Goal: Answer question/provide support: Share knowledge or assist other users

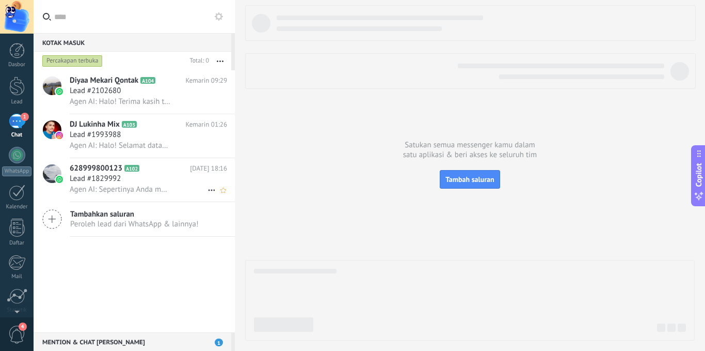
click at [165, 175] on div "Lead #1829992" at bounding box center [148, 178] width 157 height 10
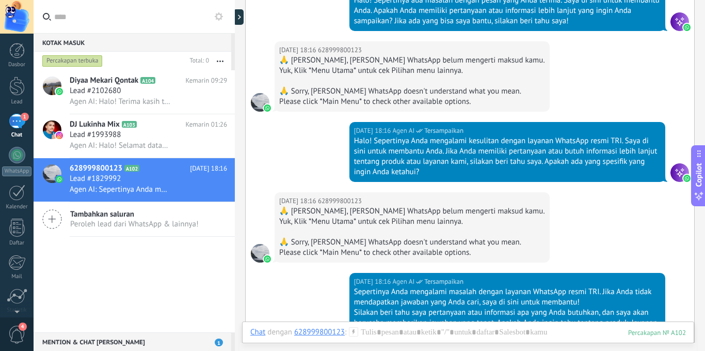
scroll to position [409, 0]
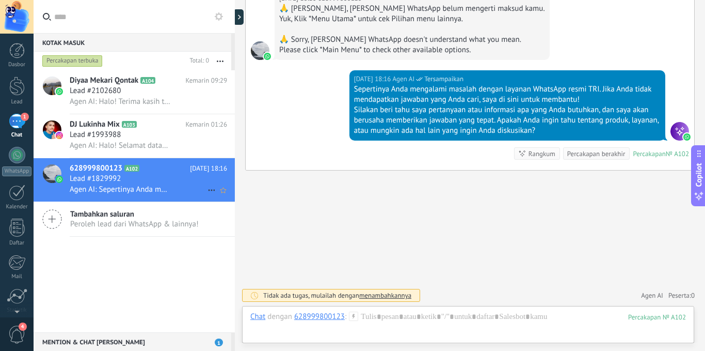
click at [210, 190] on use at bounding box center [211, 191] width 7 height 2
click at [405, 315] on div at bounding box center [352, 175] width 705 height 351
click at [405, 319] on div at bounding box center [468, 326] width 436 height 31
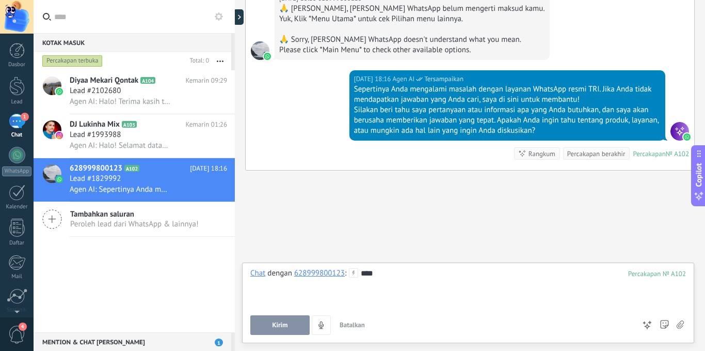
click at [289, 324] on button "Kirim" at bounding box center [279, 325] width 59 height 20
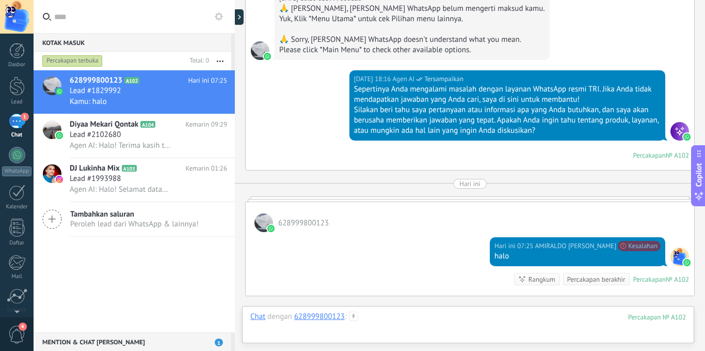
click at [381, 318] on div at bounding box center [468, 326] width 436 height 31
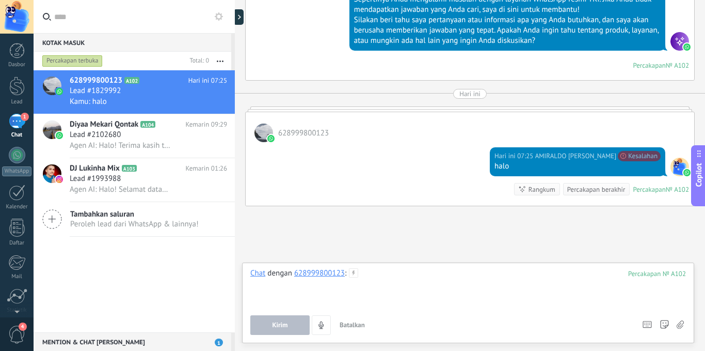
scroll to position [534, 0]
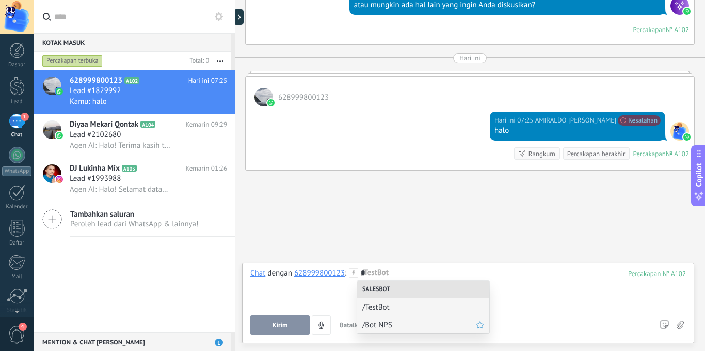
click at [383, 329] on div "/Bot NPS" at bounding box center [423, 324] width 132 height 18
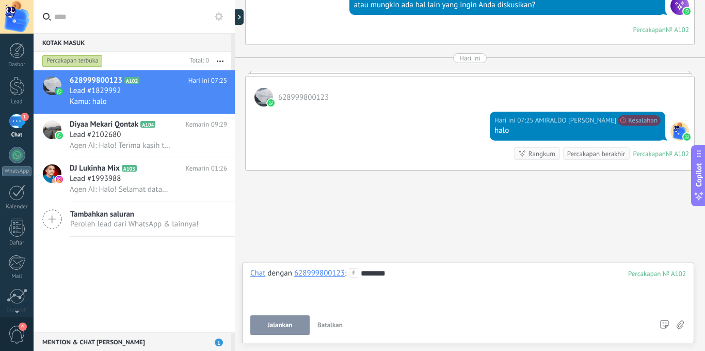
click at [291, 325] on span "Jalankan" at bounding box center [279, 324] width 25 height 7
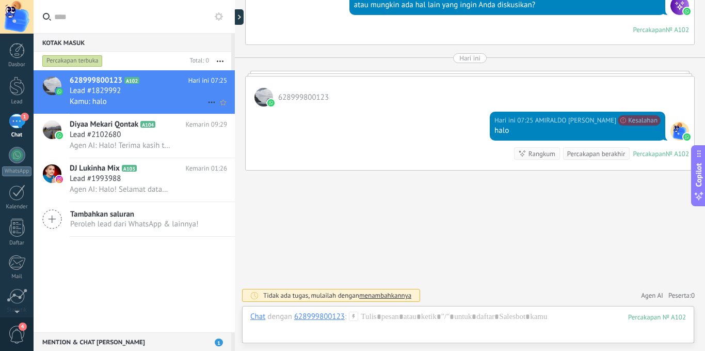
click at [210, 103] on icon at bounding box center [212, 102] width 12 height 12
click at [218, 109] on icon at bounding box center [214, 107] width 7 height 7
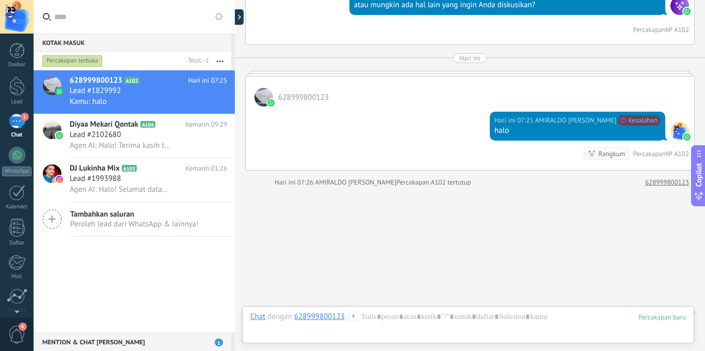
scroll to position [551, 0]
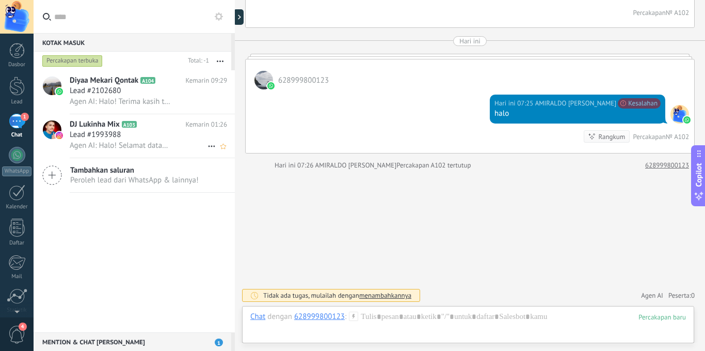
click at [96, 127] on span "DJ Lukinha Mix" at bounding box center [95, 124] width 50 height 10
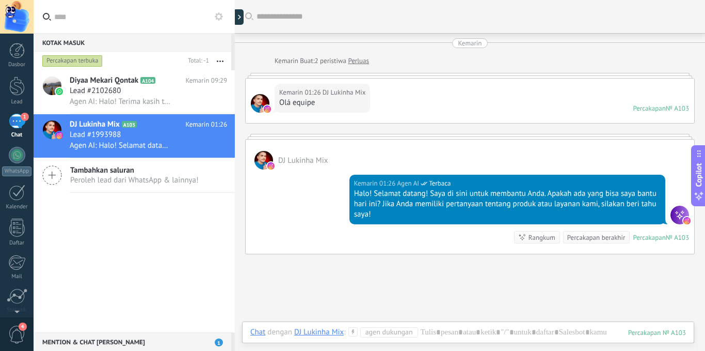
scroll to position [84, 0]
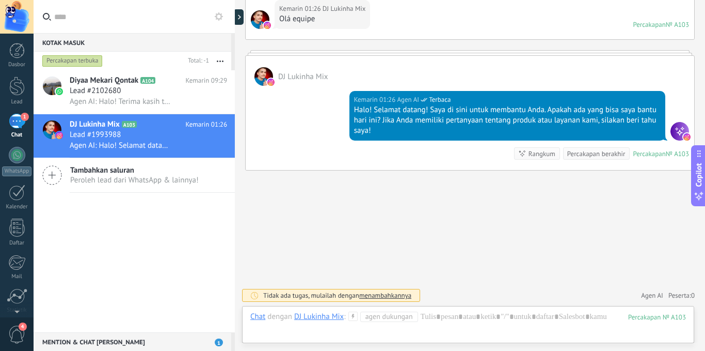
click at [395, 315] on span "Agen dukungan" at bounding box center [389, 316] width 58 height 10
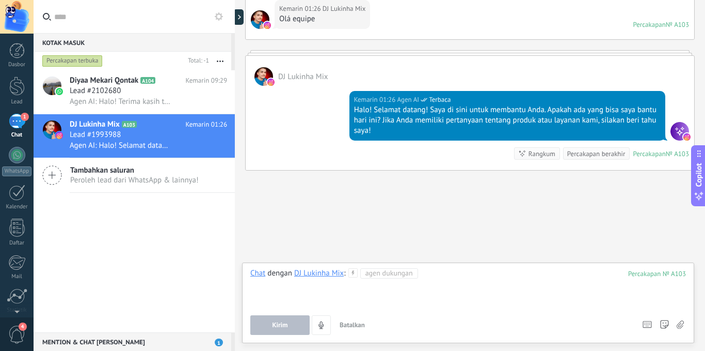
click at [385, 283] on div at bounding box center [468, 287] width 436 height 39
click at [287, 323] on span "Kirim" at bounding box center [279, 324] width 15 height 7
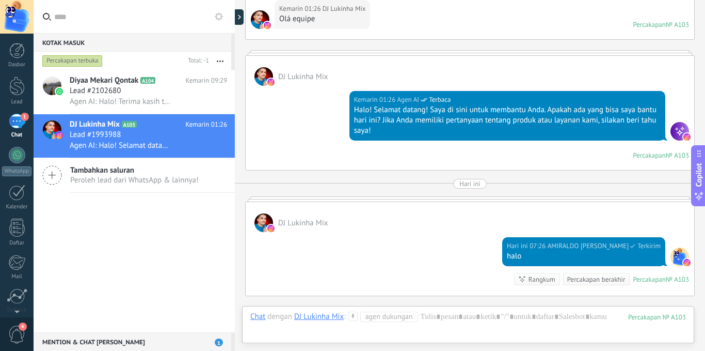
scroll to position [209, 0]
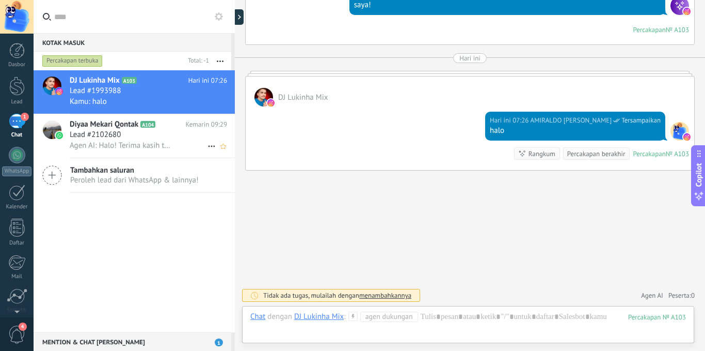
click at [146, 136] on div "Lead #2102680" at bounding box center [148, 135] width 157 height 10
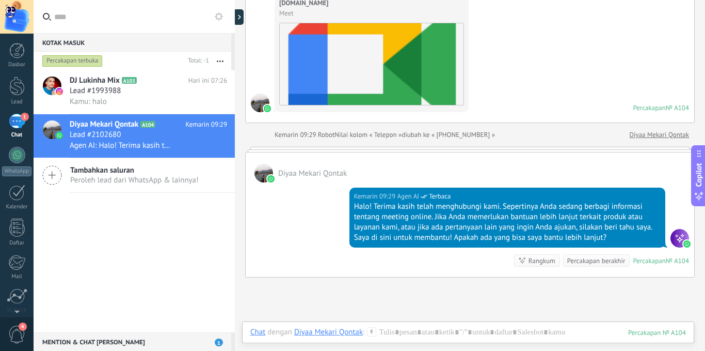
scroll to position [313, 0]
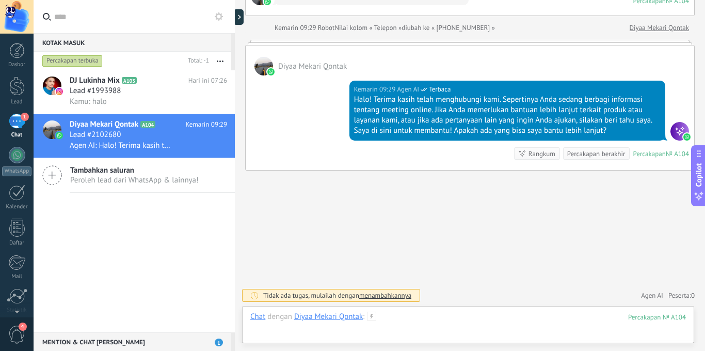
click at [414, 315] on div at bounding box center [468, 326] width 436 height 31
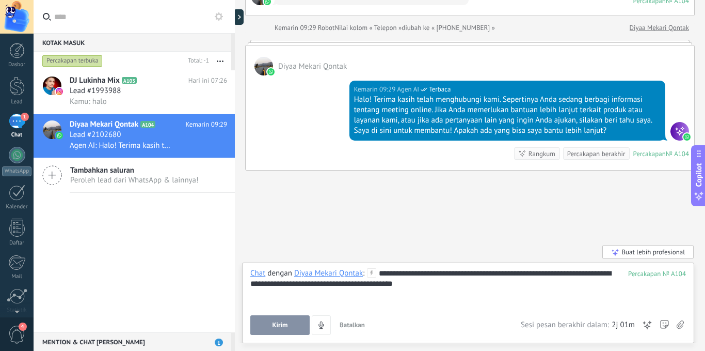
click at [280, 321] on span "Kirim" at bounding box center [279, 324] width 15 height 7
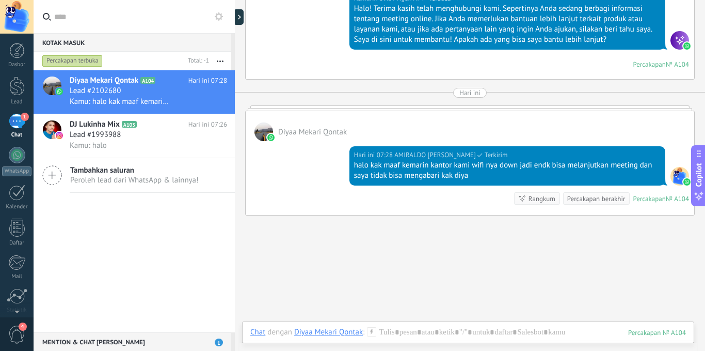
scroll to position [449, 0]
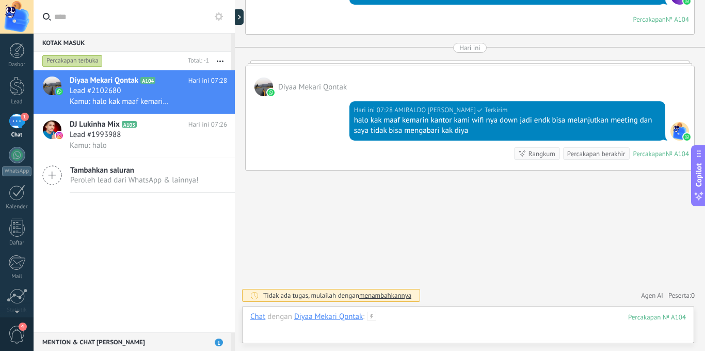
click at [439, 323] on div at bounding box center [468, 326] width 436 height 31
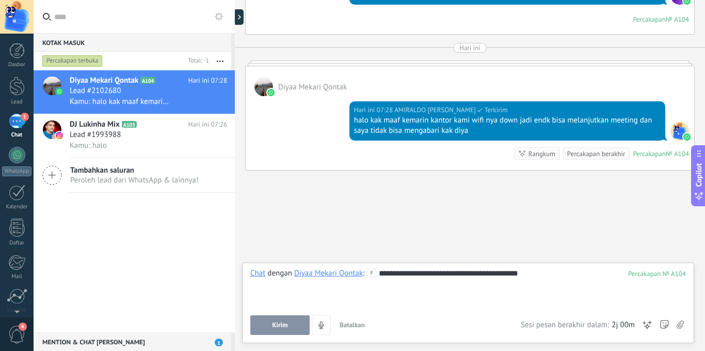
click at [290, 325] on button "Kirim" at bounding box center [279, 325] width 59 height 20
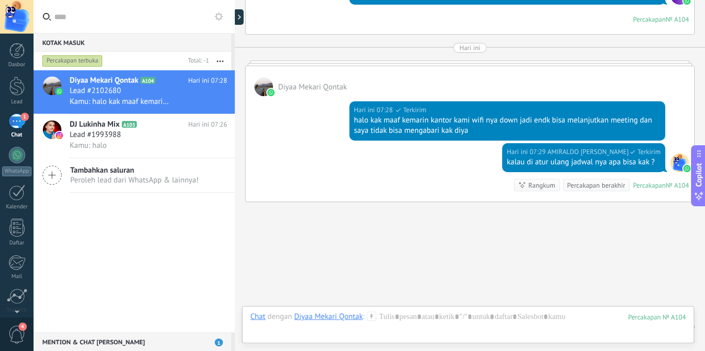
scroll to position [481, 0]
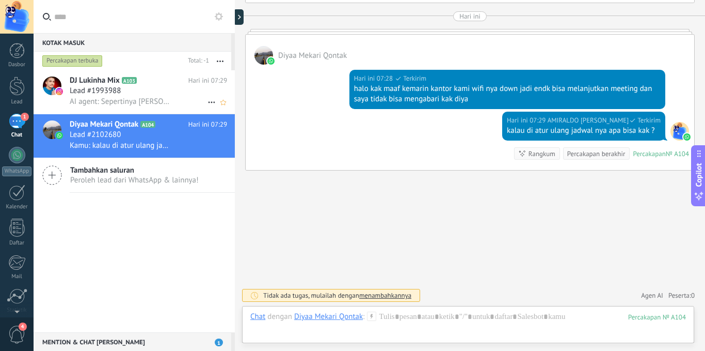
click at [139, 94] on div "Lead #1993988" at bounding box center [148, 91] width 157 height 10
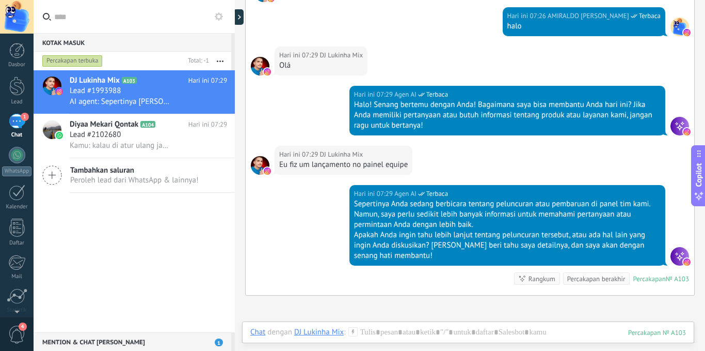
scroll to position [335, 0]
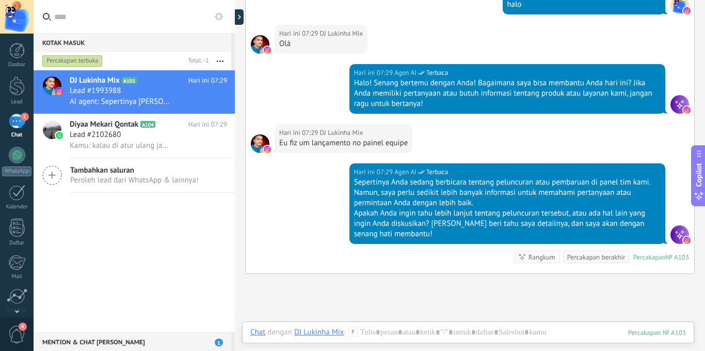
click at [353, 139] on div "Eu fiz um lançamento no painel equipe" at bounding box center [343, 143] width 129 height 10
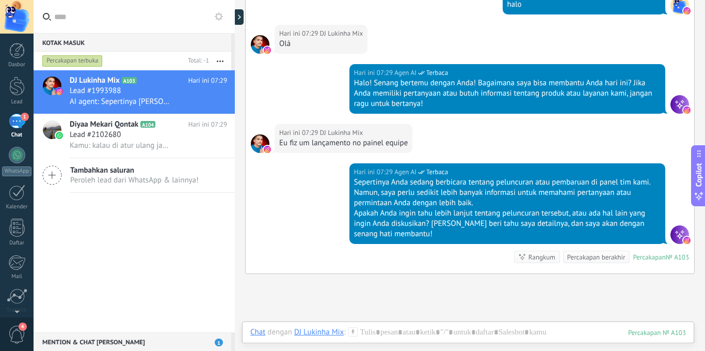
click at [598, 255] on div "Percakapan berakhir" at bounding box center [596, 257] width 58 height 10
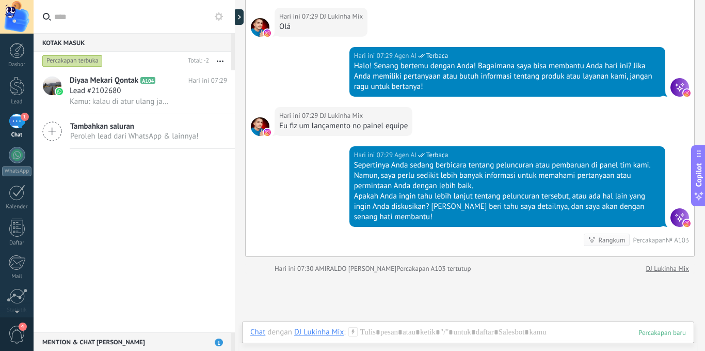
click at [486, 322] on div "Chat Email Catatan Tugas Chat dengan DJ Lukinha Mix : Kirim Batalkan Lacak klik…" at bounding box center [468, 339] width 452 height 37
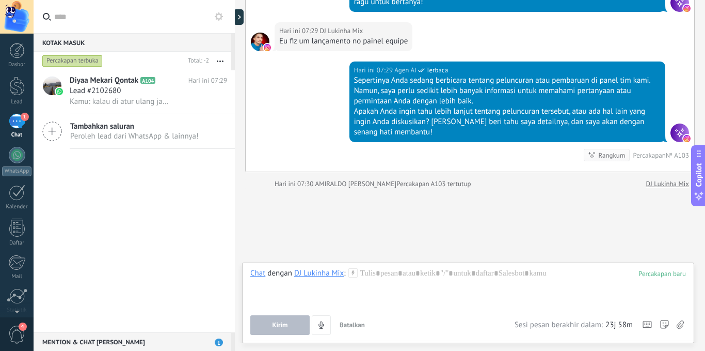
scroll to position [455, 0]
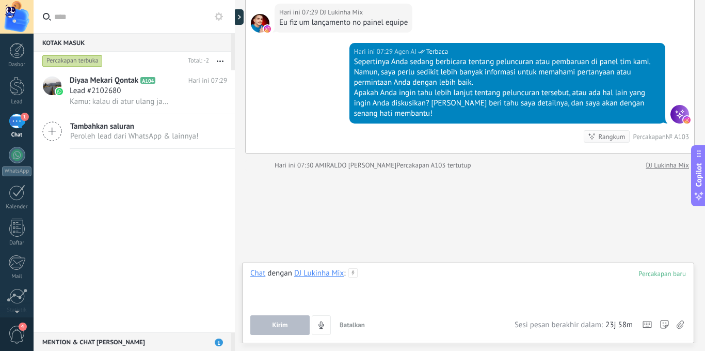
click at [413, 276] on div at bounding box center [468, 287] width 436 height 39
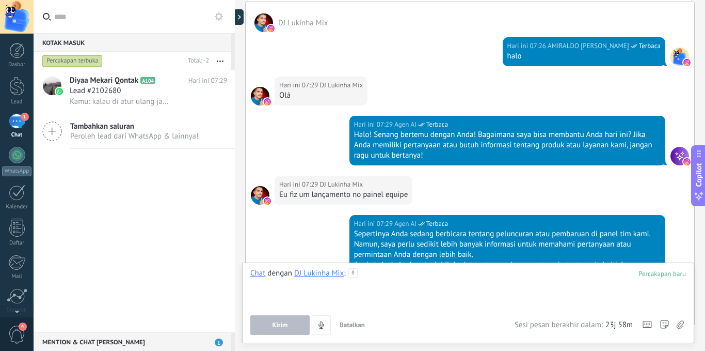
scroll to position [249, 0]
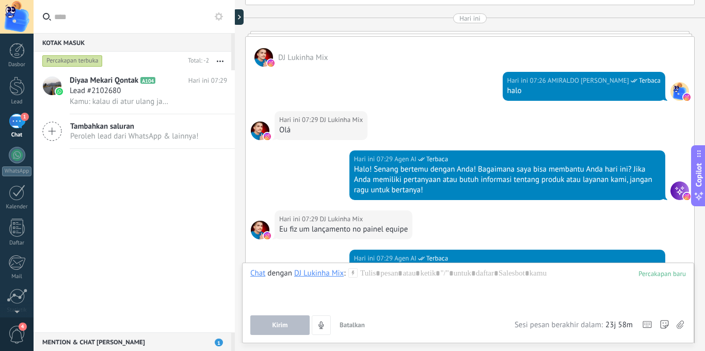
click at [329, 228] on div "Eu fiz um lançamento no painel equipe" at bounding box center [343, 229] width 129 height 10
copy div "Eu fiz um lançamento no painel equipe"
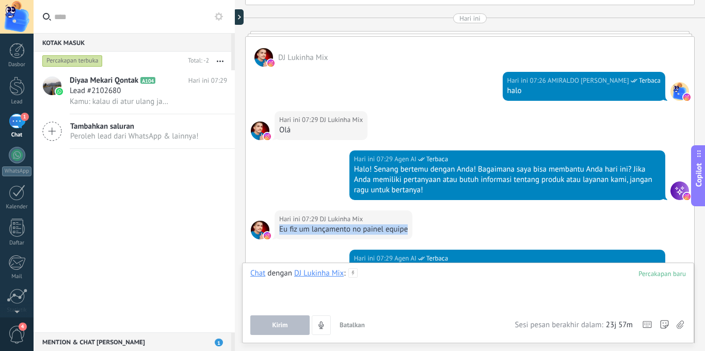
click at [368, 281] on div at bounding box center [468, 287] width 436 height 39
click at [370, 283] on div at bounding box center [468, 287] width 436 height 39
paste div
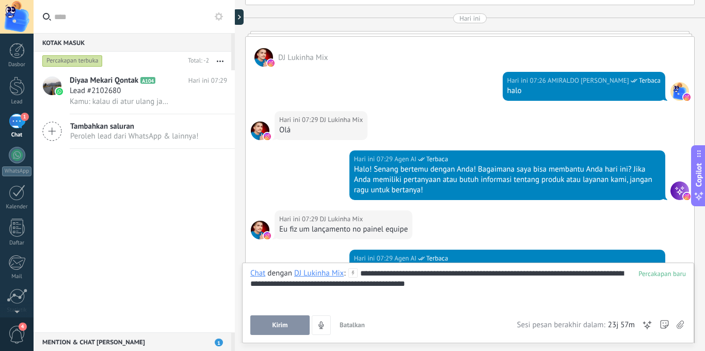
click at [285, 329] on button "Kirim" at bounding box center [279, 325] width 59 height 20
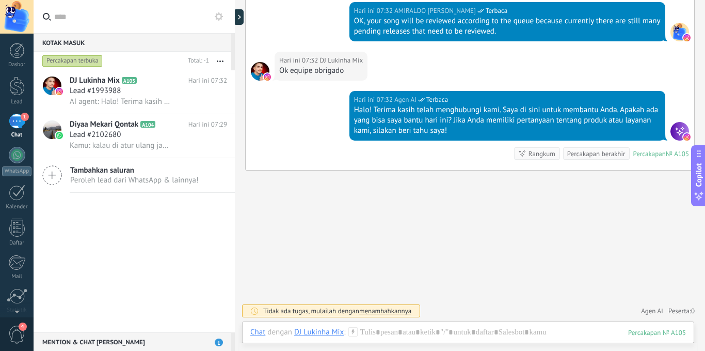
scroll to position [568, 0]
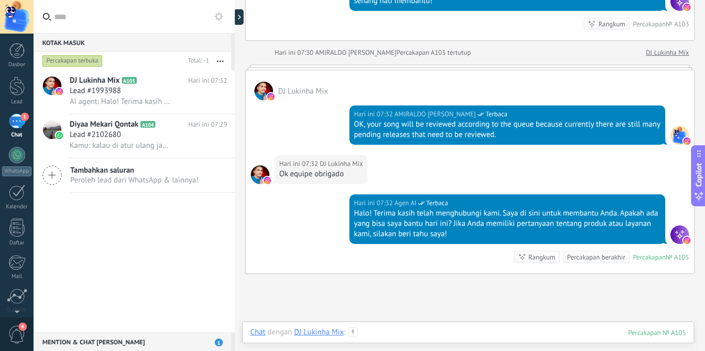
click at [384, 333] on div at bounding box center [468, 342] width 436 height 31
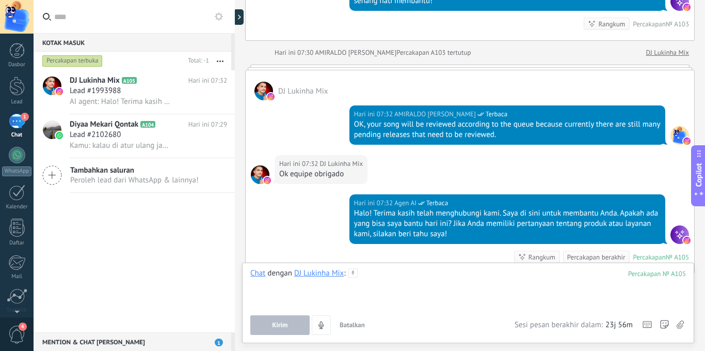
paste div
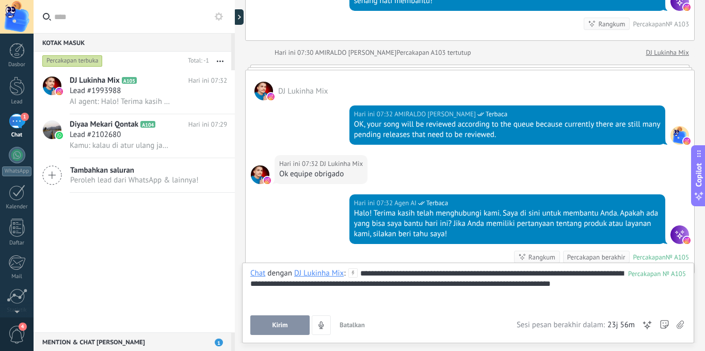
click at [269, 321] on button "Kirim" at bounding box center [279, 325] width 59 height 20
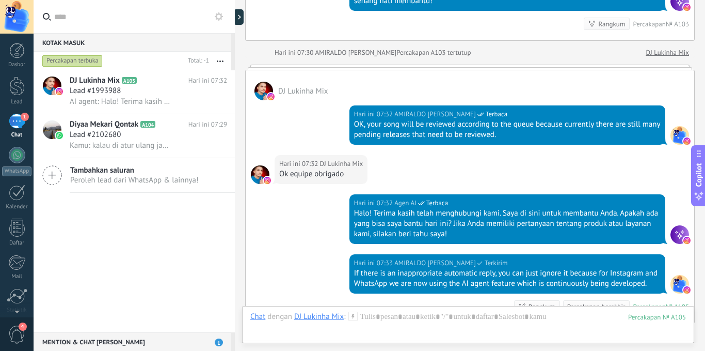
scroll to position [721, 0]
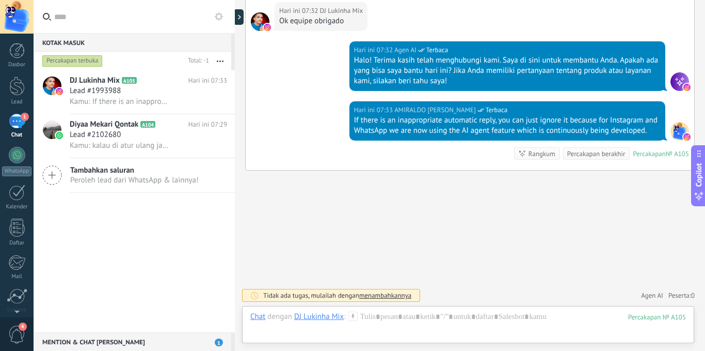
click at [646, 294] on span "Agen AI" at bounding box center [652, 295] width 22 height 10
click at [628, 276] on div "Agen AI" at bounding box center [627, 274] width 74 height 23
click at [648, 274] on use at bounding box center [652, 275] width 8 height 8
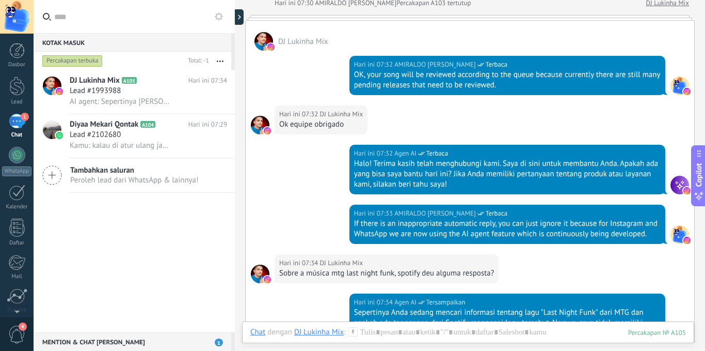
scroll to position [785, 0]
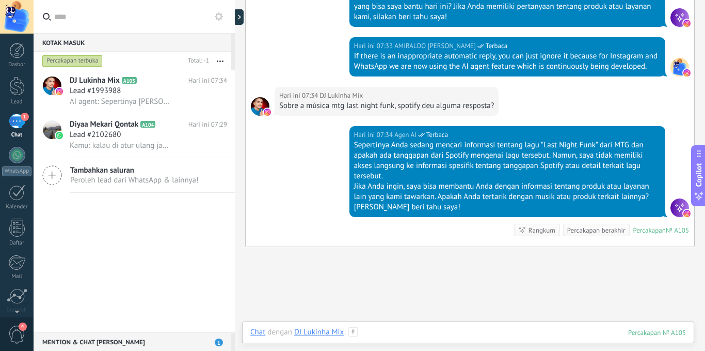
click at [491, 338] on div at bounding box center [468, 342] width 436 height 31
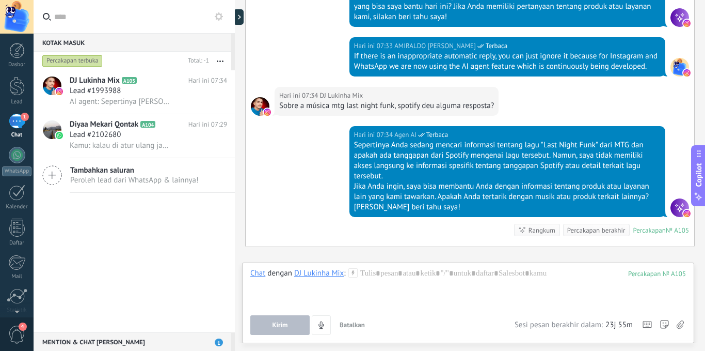
click at [387, 104] on div "Sobre a música mtg last night funk, spotify deu alguma resposta?" at bounding box center [386, 106] width 215 height 10
click at [387, 105] on div "Sobre a música mtg last night funk, spotify deu alguma resposta?" at bounding box center [386, 106] width 215 height 10
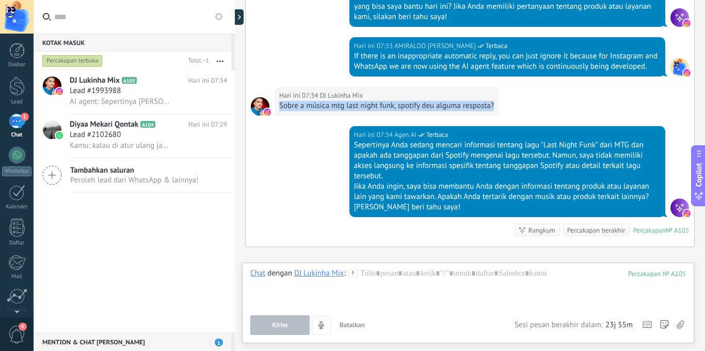
click at [387, 105] on div "Sobre a música mtg last night funk, spotify deu alguma resposta?" at bounding box center [386, 106] width 215 height 10
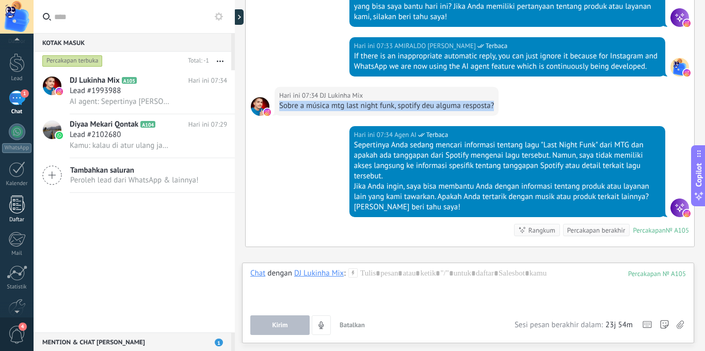
scroll to position [0, 0]
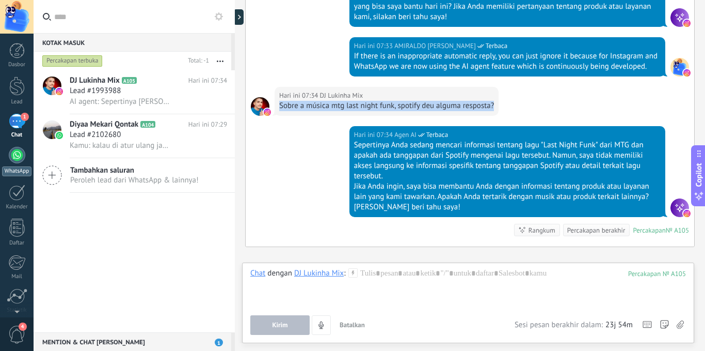
click at [12, 168] on div "WhatsApp" at bounding box center [16, 171] width 29 height 10
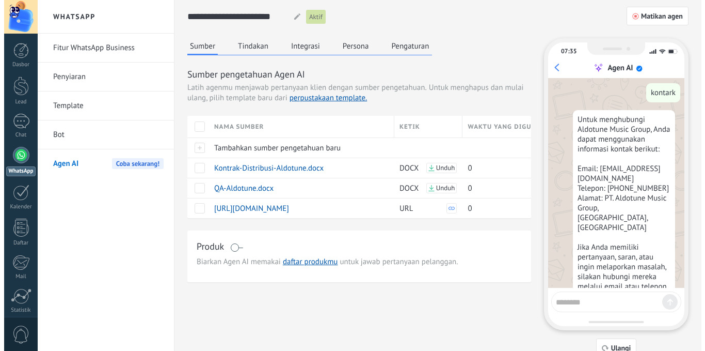
scroll to position [552, 0]
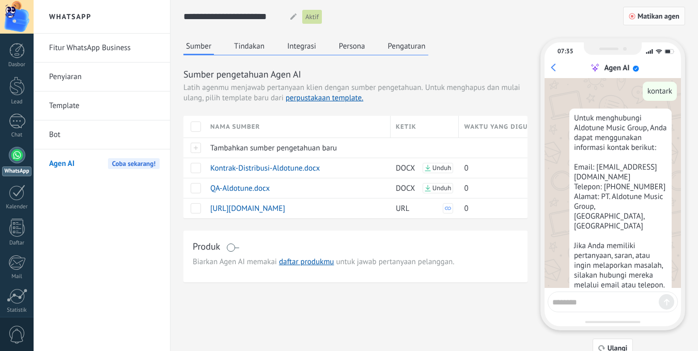
click at [649, 15] on span "Matikan agen" at bounding box center [658, 15] width 42 height 7
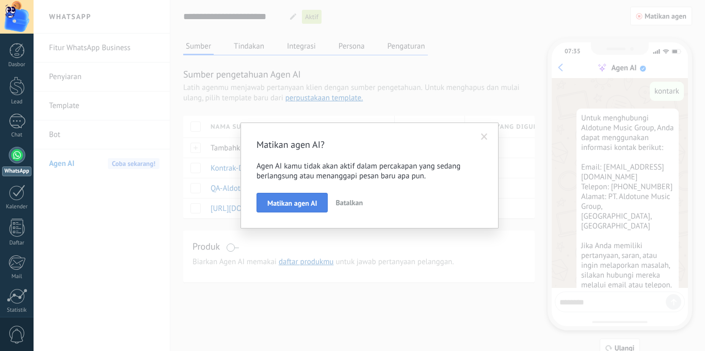
click at [310, 204] on span "Matikan agen AI" at bounding box center [292, 202] width 50 height 7
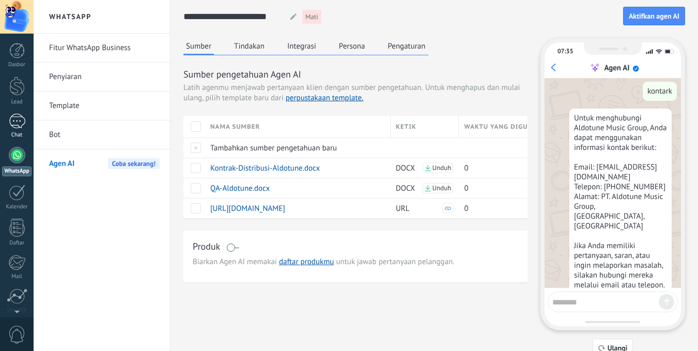
click at [7, 123] on link "Chat" at bounding box center [17, 126] width 34 height 25
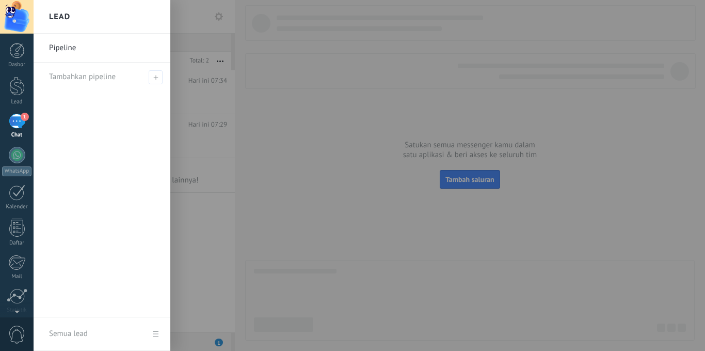
click at [15, 119] on div "1" at bounding box center [17, 121] width 17 height 15
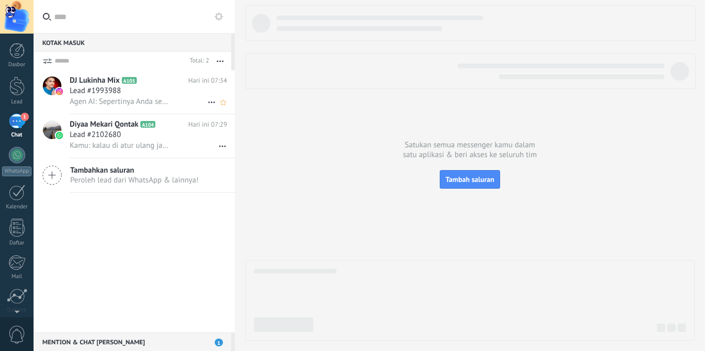
click at [157, 77] on h2 "DJ Lukinha Mix A105" at bounding box center [129, 80] width 119 height 10
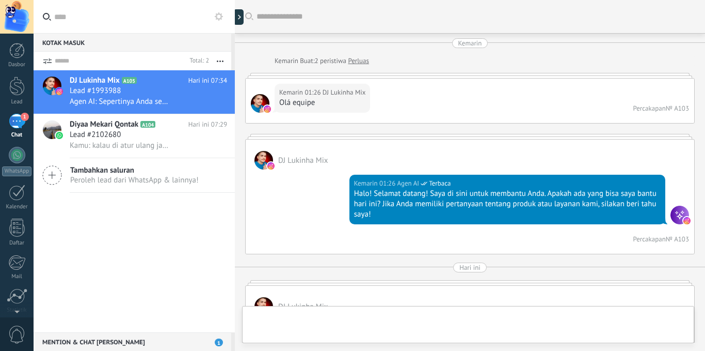
scroll to position [861, 0]
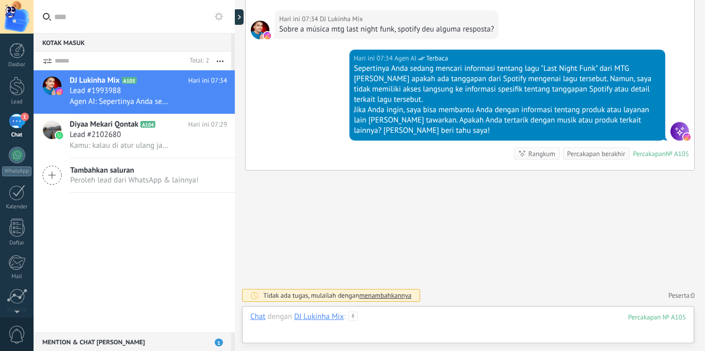
click at [385, 322] on div at bounding box center [468, 326] width 436 height 31
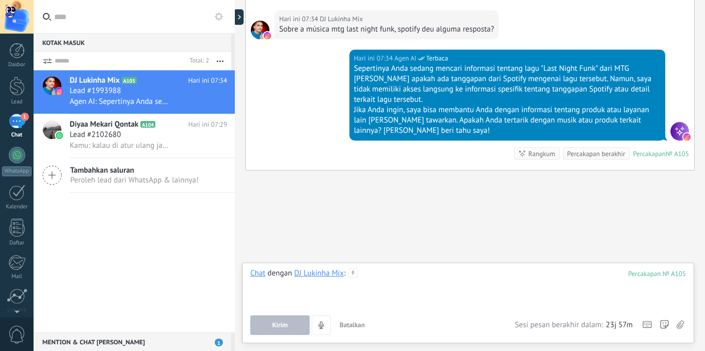
paste div
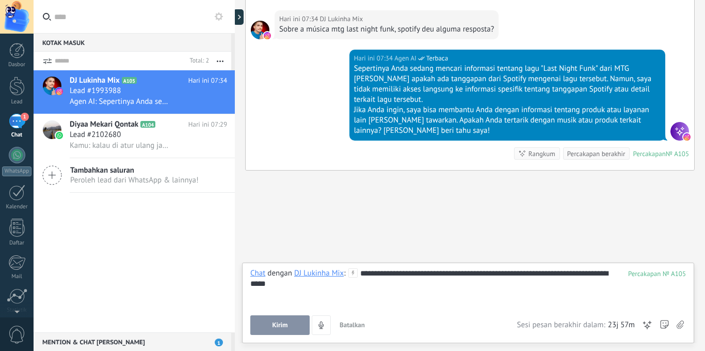
click at [288, 318] on button "Kirim" at bounding box center [279, 325] width 59 height 20
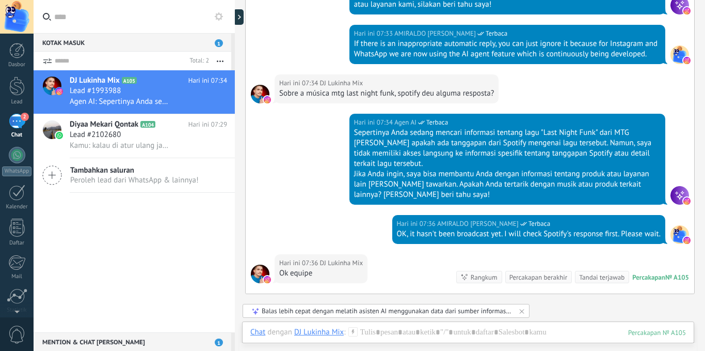
scroll to position [817, 0]
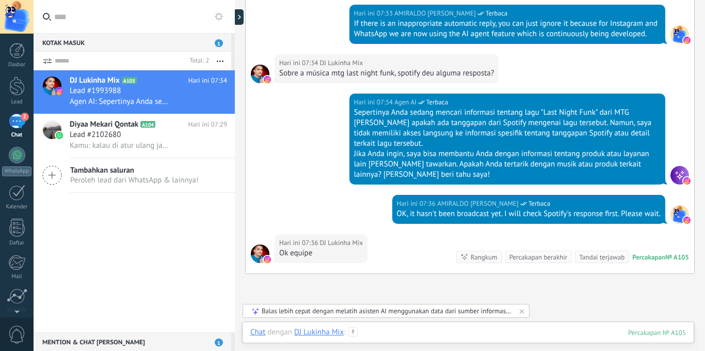
click at [406, 335] on div at bounding box center [468, 342] width 436 height 31
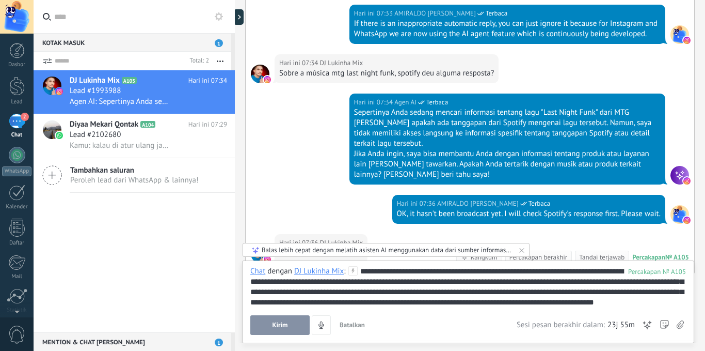
click at [283, 321] on span "Kirim" at bounding box center [279, 324] width 15 height 7
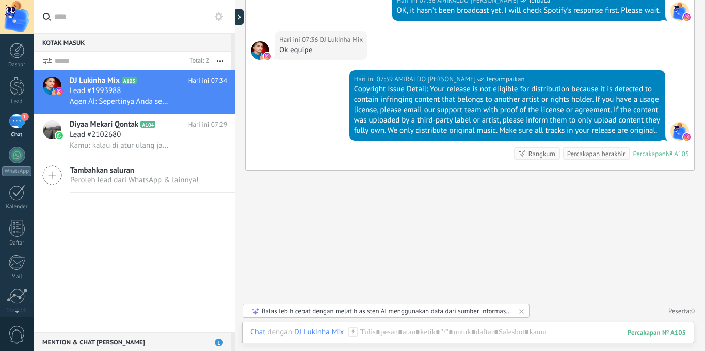
scroll to position [927, 0]
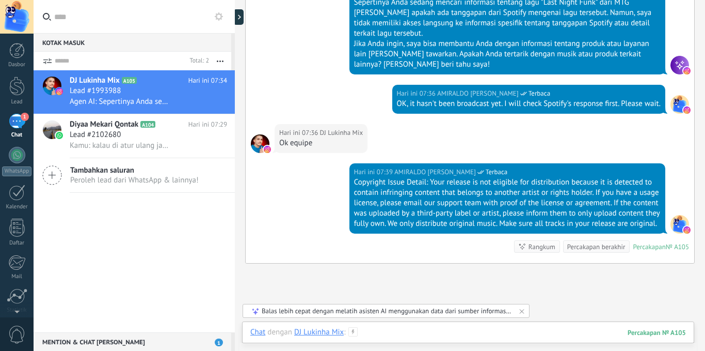
click at [403, 330] on div at bounding box center [468, 342] width 436 height 31
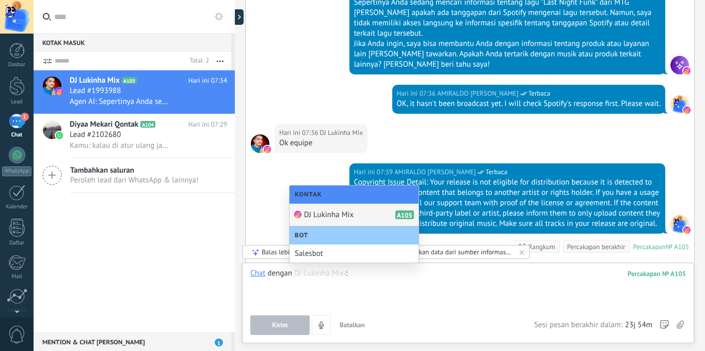
click at [440, 270] on div at bounding box center [468, 287] width 436 height 39
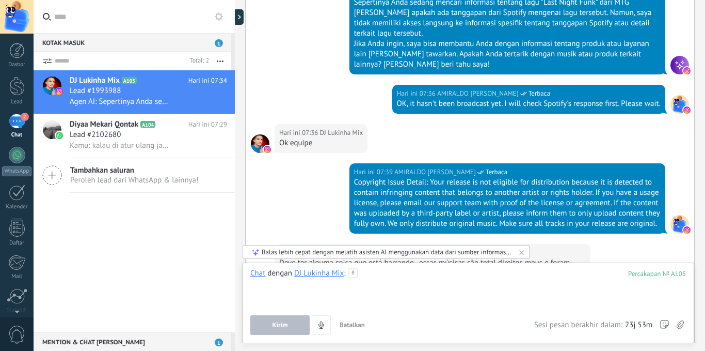
scroll to position [1035, 0]
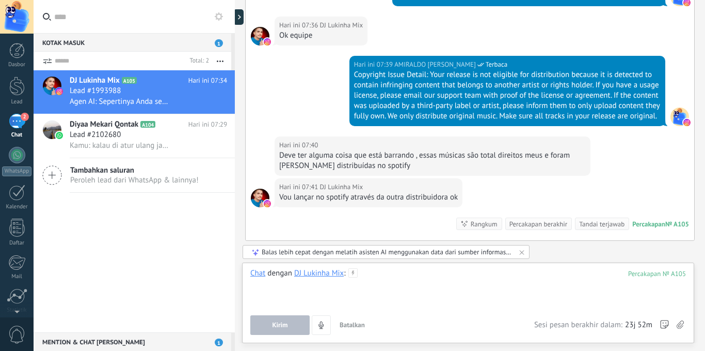
click at [418, 285] on div at bounding box center [468, 287] width 436 height 39
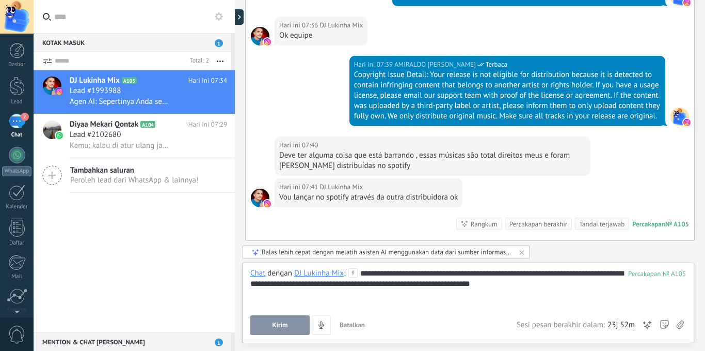
click at [280, 324] on span "Kirim" at bounding box center [279, 324] width 15 height 7
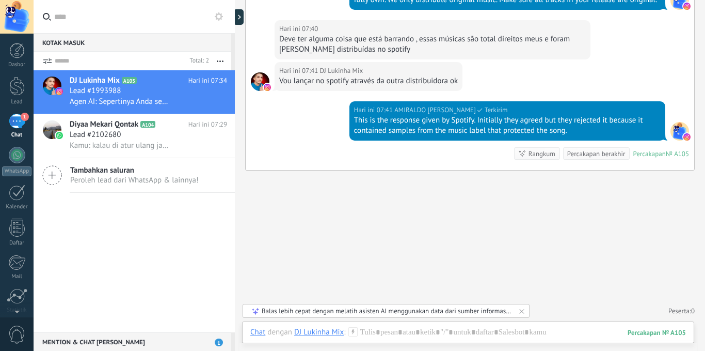
scroll to position [1058, 0]
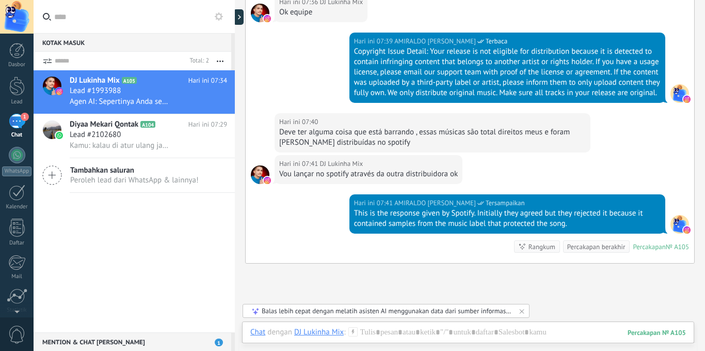
click at [337, 147] on div "Deve ter alguma coisa que está barrando , essas músicas são total direitos meus…" at bounding box center [432, 137] width 307 height 21
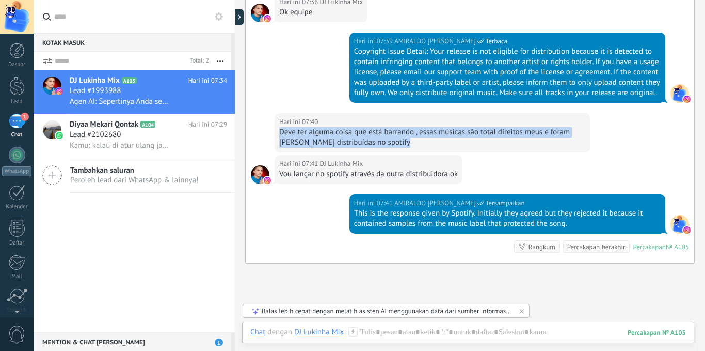
copy div "Deve ter alguma coisa que está barrando , essas músicas são total direitos meus…"
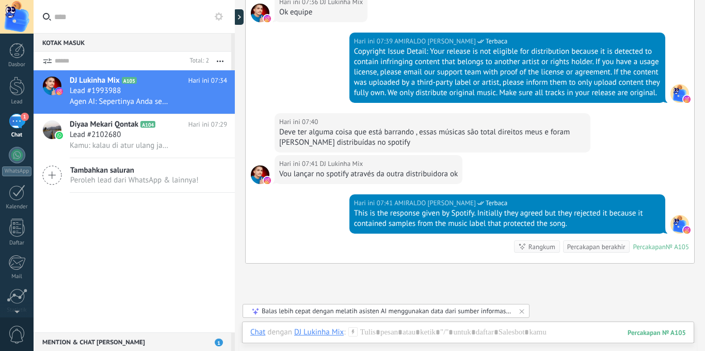
click at [348, 179] on div "Vou lançar no spotify através da outra distribuidora ok" at bounding box center [368, 174] width 179 height 10
copy div "Vou lançar no spotify através da outra distribuidora ok"
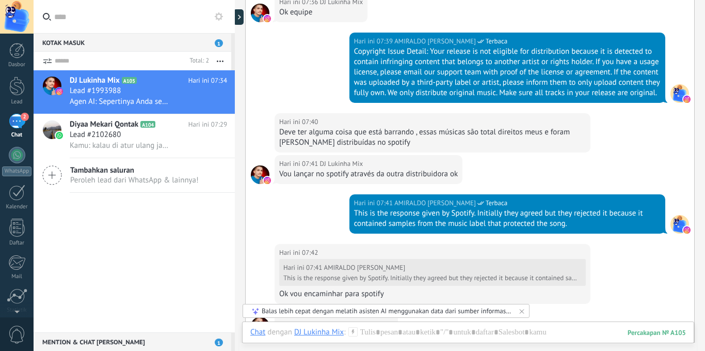
scroll to position [1163, 0]
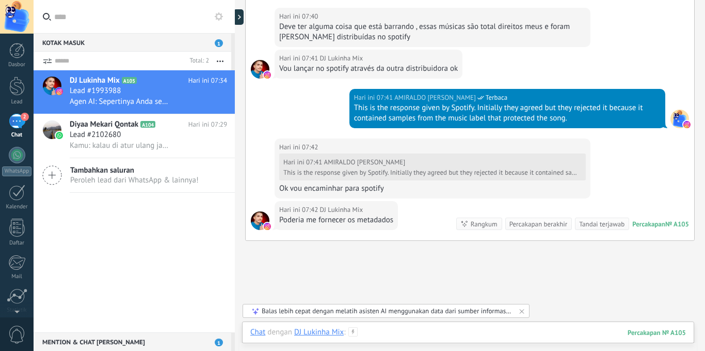
click at [405, 328] on div at bounding box center [468, 342] width 436 height 31
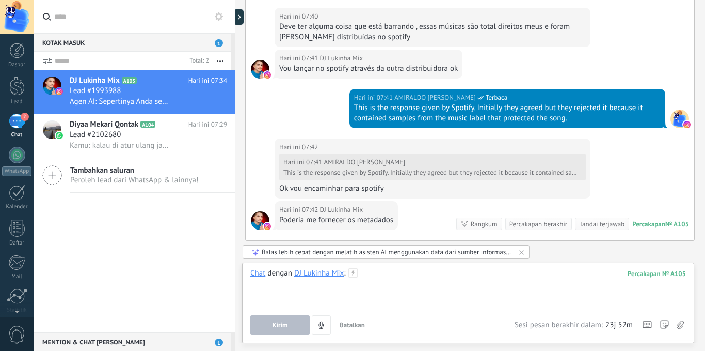
paste div
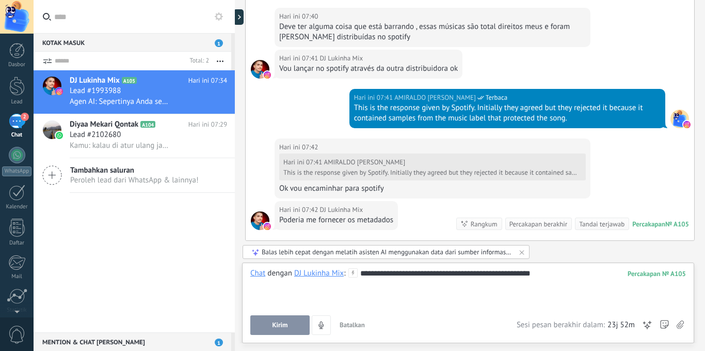
click at [295, 319] on button "Kirim" at bounding box center [279, 325] width 59 height 20
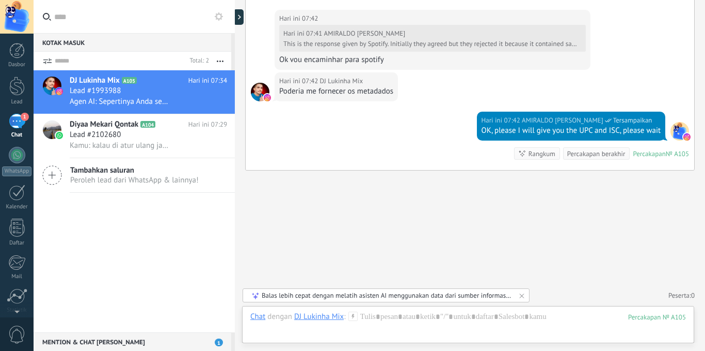
scroll to position [1199, 0]
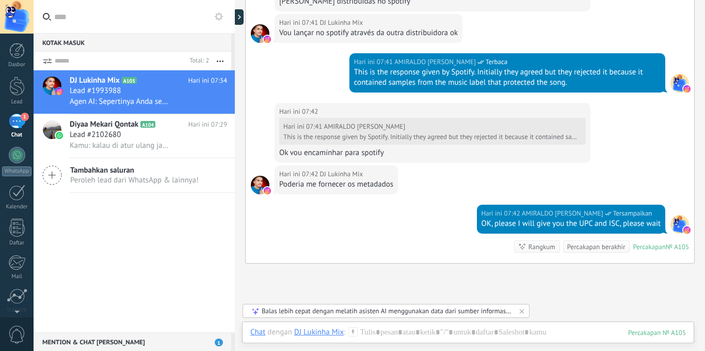
click at [346, 157] on div "Hari ini 07:41 AMIRALDO ALDIANSYAH This is the response given by Spotify. Initi…" at bounding box center [432, 137] width 307 height 41
click at [346, 158] on div "Ok vou encaminhar para spotify" at bounding box center [432, 153] width 307 height 10
copy div "Ok vou encaminhar para spotify"
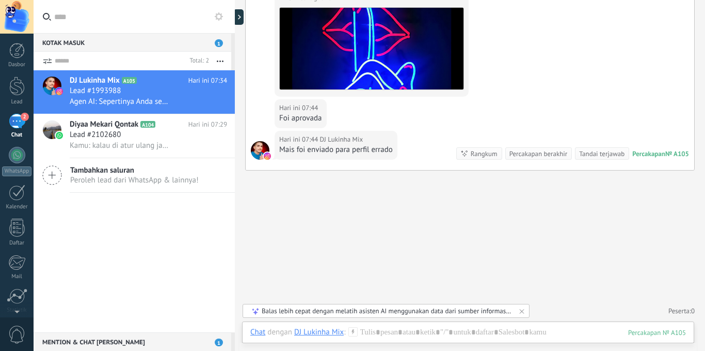
scroll to position [1395, 0]
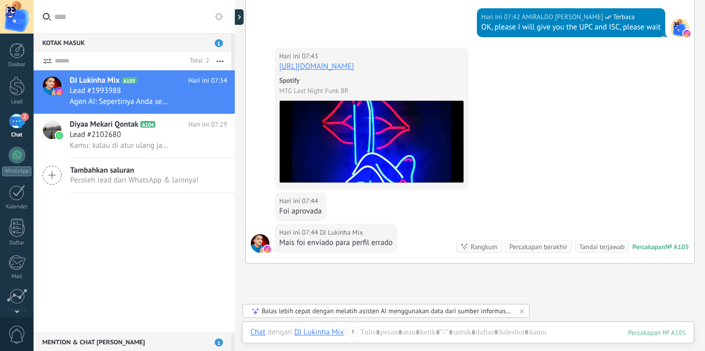
click at [354, 71] on link "https://open.spotify.com/track/4szqOSIDBAq8o6ySmrc4sj?si=eVQLUy-FQwWrJ4DXo8nLCQ" at bounding box center [316, 66] width 75 height 10
click at [310, 216] on div "Foi aprovada" at bounding box center [300, 211] width 43 height 10
copy div "Foi aprovada"
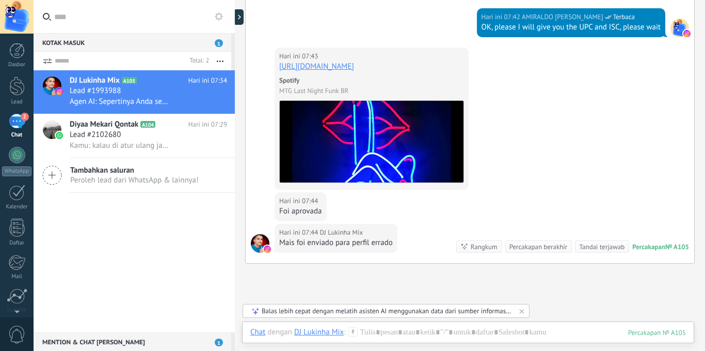
click at [325, 248] on div "Mais foi enviado para perfil errado" at bounding box center [336, 243] width 114 height 10
copy div "Mais foi enviado para perfil errado"
click at [441, 335] on div at bounding box center [468, 342] width 436 height 31
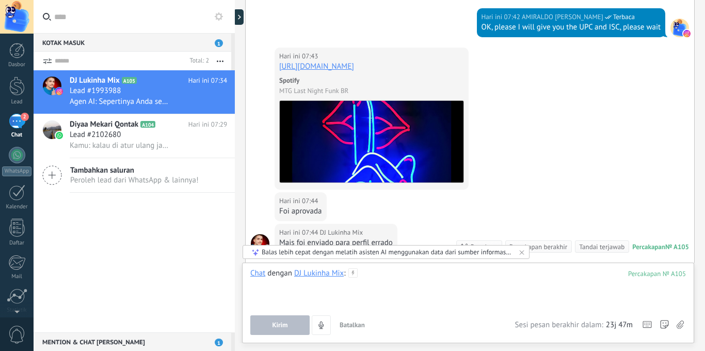
click at [397, 280] on div at bounding box center [468, 287] width 436 height 39
paste div
click at [287, 322] on span "Kirim" at bounding box center [279, 324] width 15 height 7
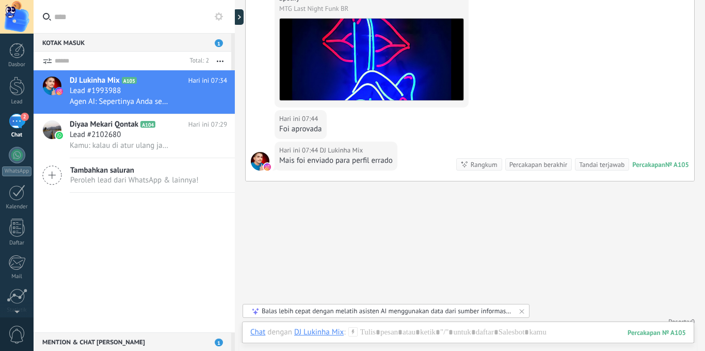
scroll to position [1498, 0]
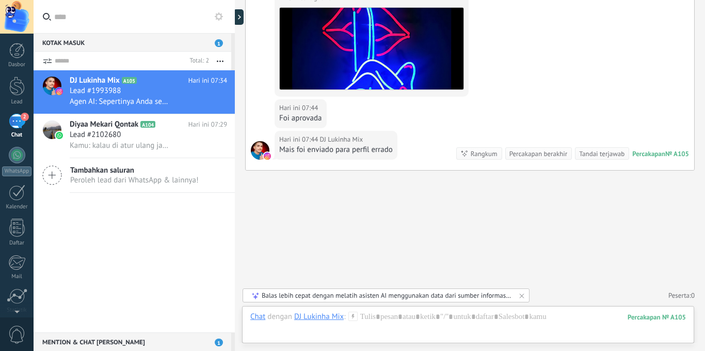
click at [387, 311] on div "Chat Email Catatan Tugas Chat dengan DJ Lukinha Mix : 105 Kirim Batalkan Lacak …" at bounding box center [468, 324] width 452 height 37
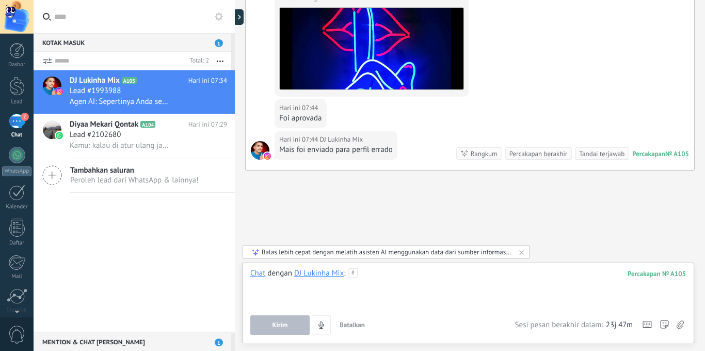
click at [387, 277] on div at bounding box center [468, 287] width 436 height 39
paste div
click at [288, 322] on span "Kirim" at bounding box center [279, 324] width 15 height 7
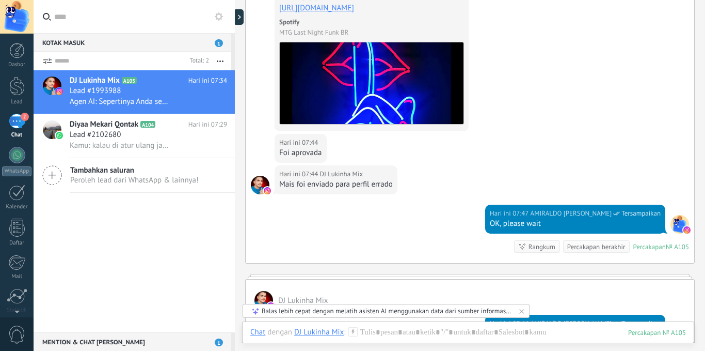
scroll to position [1557, 0]
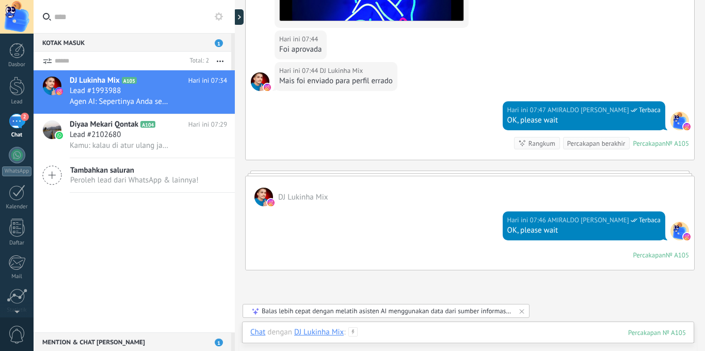
click at [403, 330] on div at bounding box center [468, 342] width 436 height 31
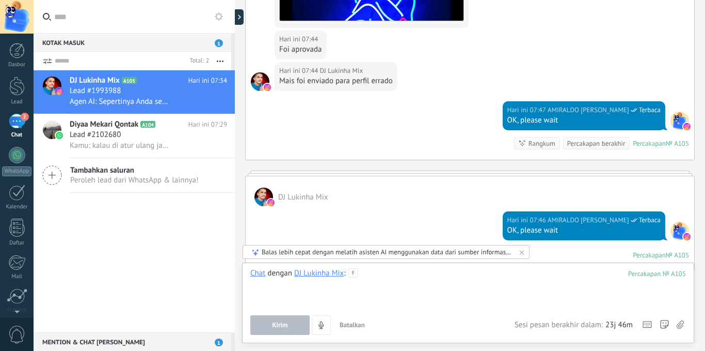
paste div
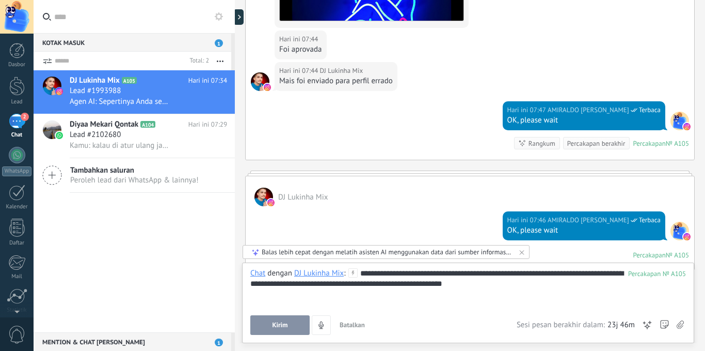
click at [295, 326] on button "Kirim" at bounding box center [279, 325] width 59 height 20
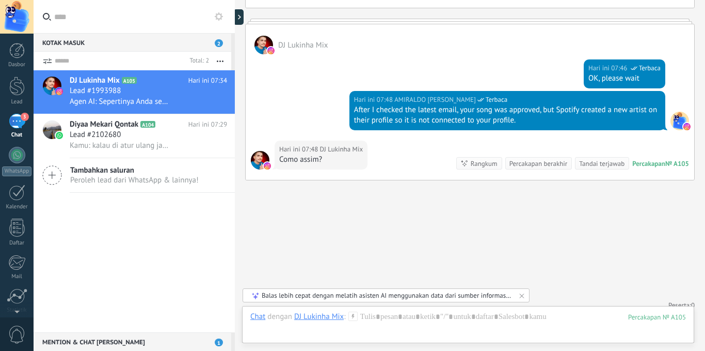
scroll to position [1729, 0]
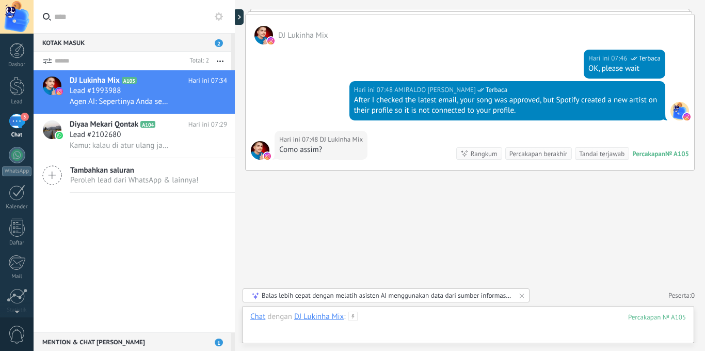
click at [408, 321] on div at bounding box center [468, 326] width 436 height 31
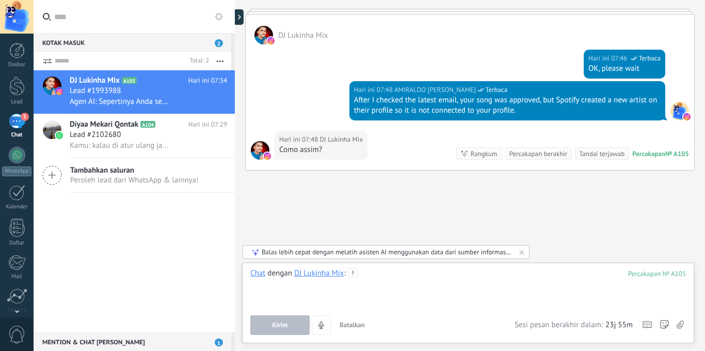
paste div
click at [296, 319] on button "Kirim" at bounding box center [279, 325] width 59 height 20
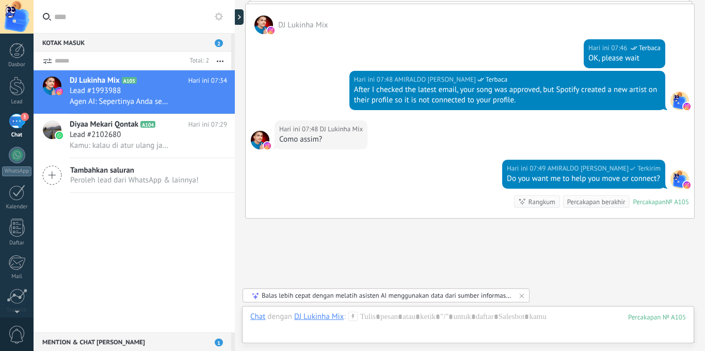
scroll to position [1787, 0]
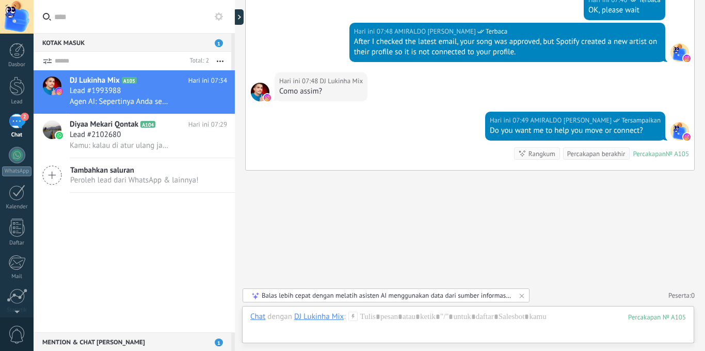
click at [290, 89] on div "Como assim?" at bounding box center [321, 91] width 84 height 10
copy div "Como assim?"
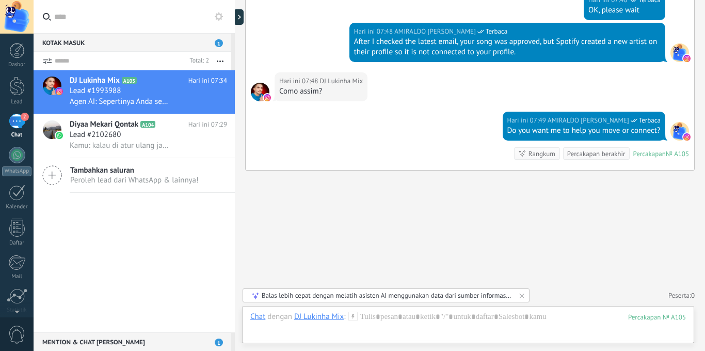
click at [355, 118] on div "Hari ini 07:49 AMIRALDO ALDIANSYAH Terbaca Do you want me to help you move or c…" at bounding box center [470, 141] width 449 height 58
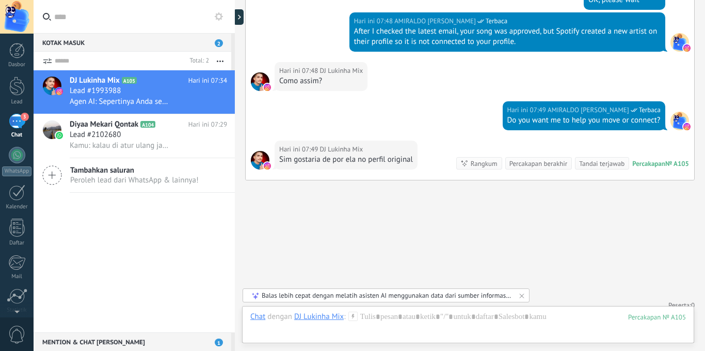
scroll to position [1807, 0]
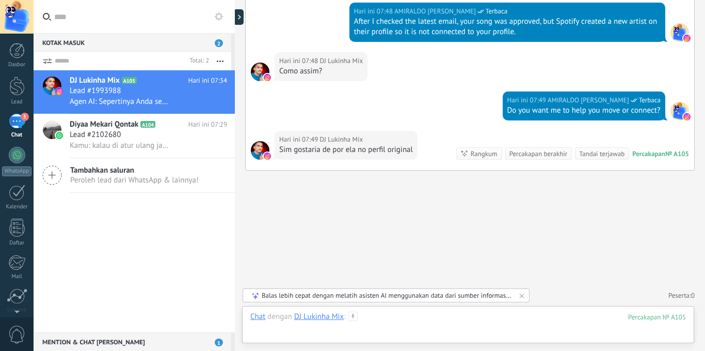
click at [404, 315] on div at bounding box center [468, 326] width 436 height 31
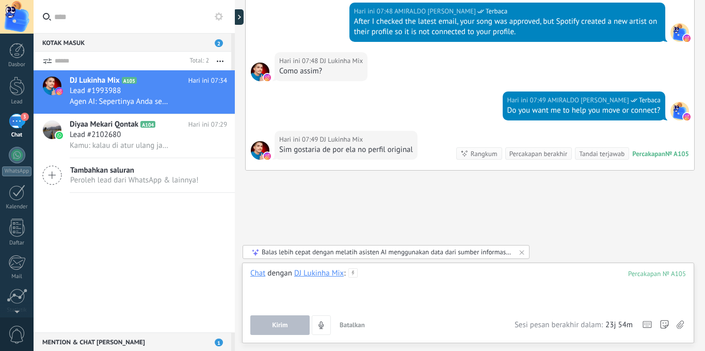
paste div
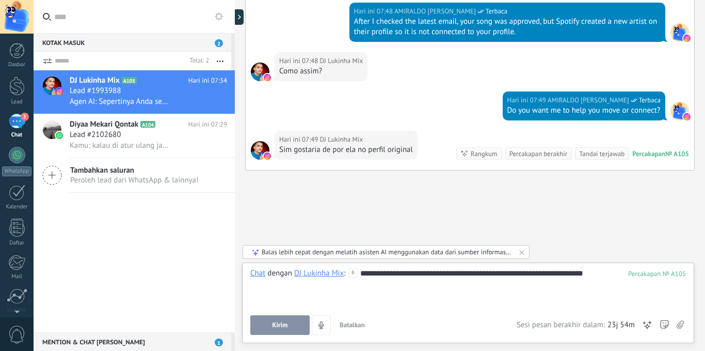
click at [284, 323] on span "Kirim" at bounding box center [279, 324] width 15 height 7
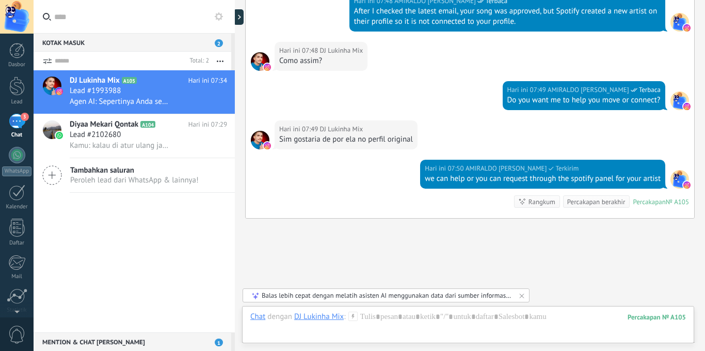
scroll to position [1866, 0]
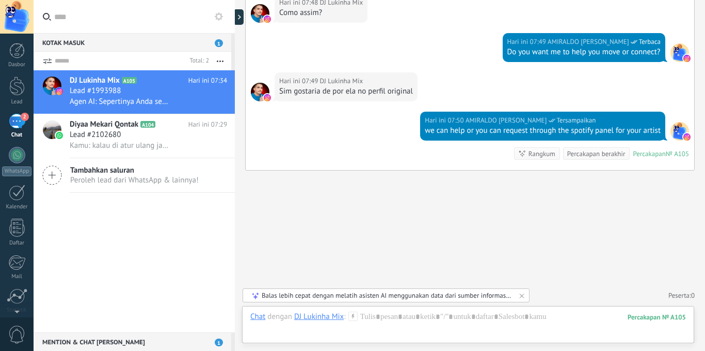
click at [393, 92] on div "Sim gostaria de por ela no perfil original" at bounding box center [346, 91] width 134 height 10
click at [393, 91] on div "Sim gostaria de por ela no perfil original" at bounding box center [346, 91] width 134 height 10
copy div "Sim gostaria de por ela no perfil original"
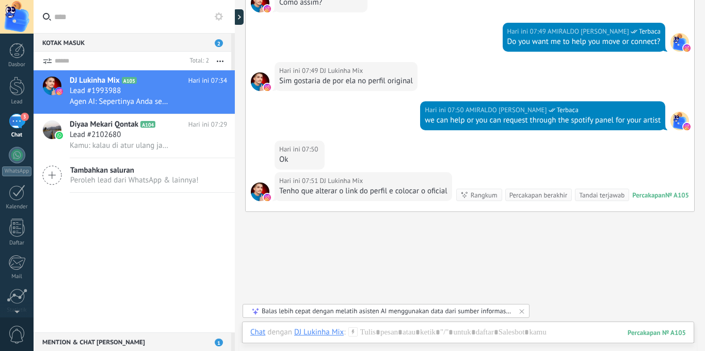
scroll to position [1940, 0]
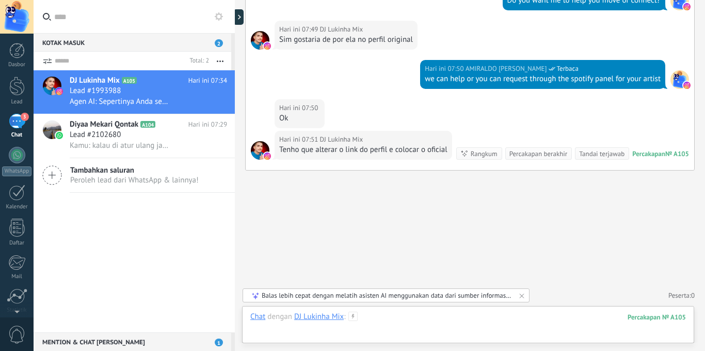
click at [401, 319] on div at bounding box center [468, 326] width 436 height 31
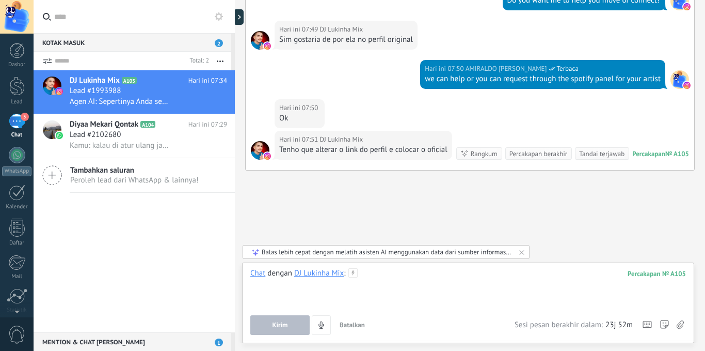
paste div
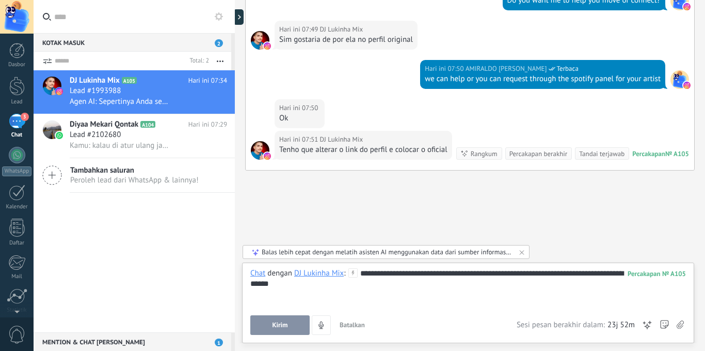
click at [287, 323] on span "Kirim" at bounding box center [279, 324] width 15 height 7
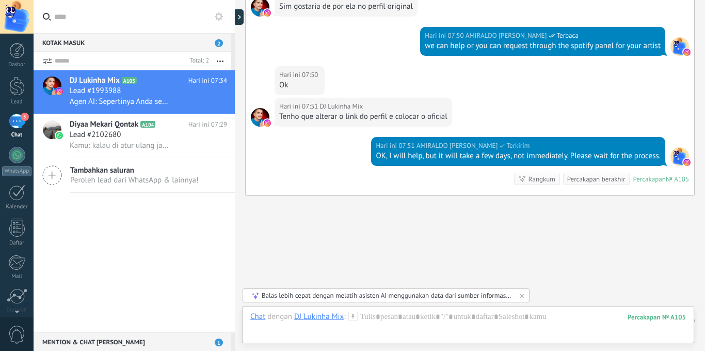
scroll to position [1976, 0]
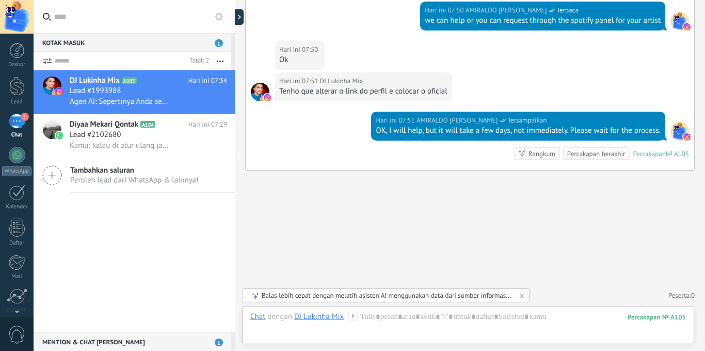
click at [382, 93] on div "Tenho que alterar o link do perfil e colocar o oficial" at bounding box center [363, 91] width 168 height 10
click at [382, 92] on div "Tenho que alterar o link do perfil e colocar o oficial" at bounding box center [363, 91] width 168 height 10
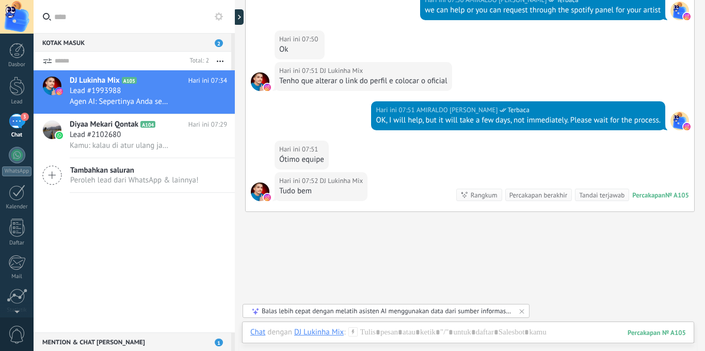
scroll to position [2027, 0]
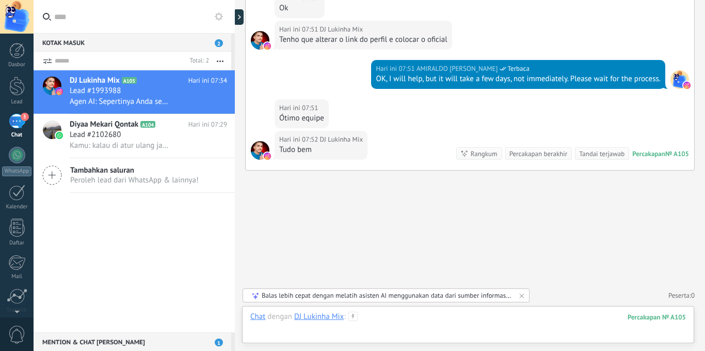
click at [383, 317] on div at bounding box center [468, 326] width 436 height 31
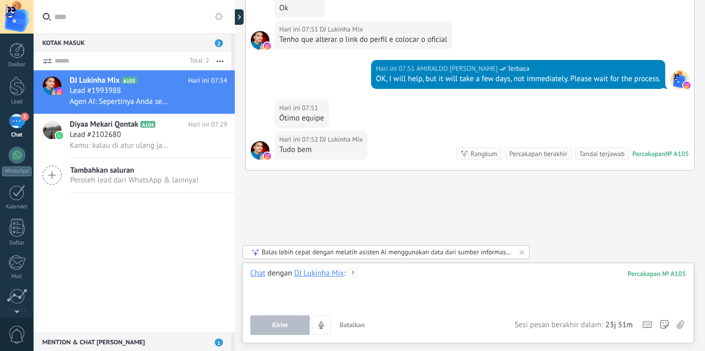
paste div
click at [287, 322] on span "Kirim" at bounding box center [279, 324] width 15 height 7
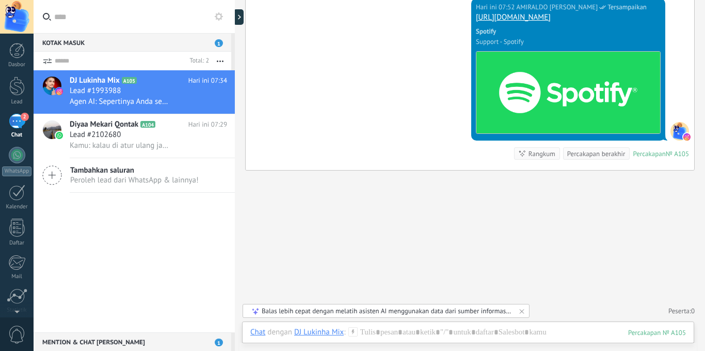
scroll to position [2095, 0]
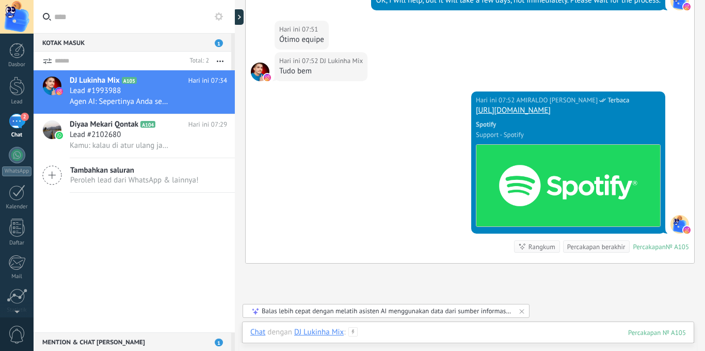
click at [384, 331] on div at bounding box center [468, 342] width 436 height 31
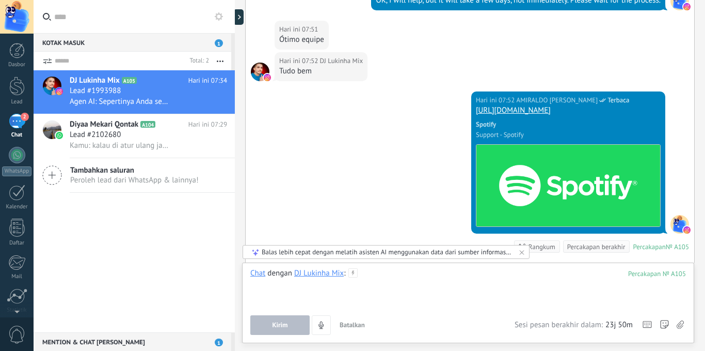
paste div
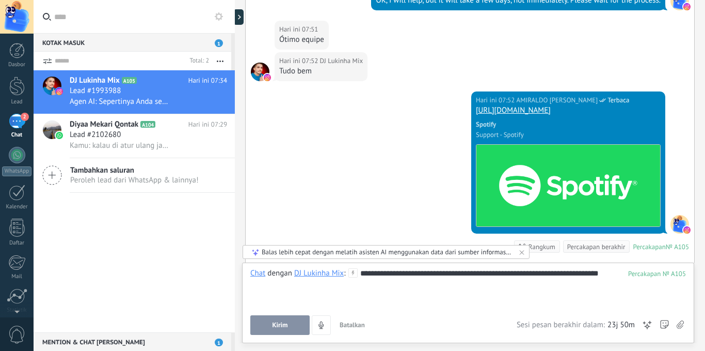
click at [286, 326] on span "Kirim" at bounding box center [279, 324] width 15 height 7
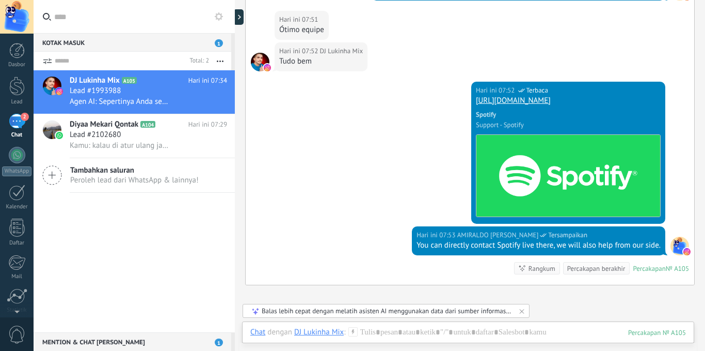
scroll to position [2127, 0]
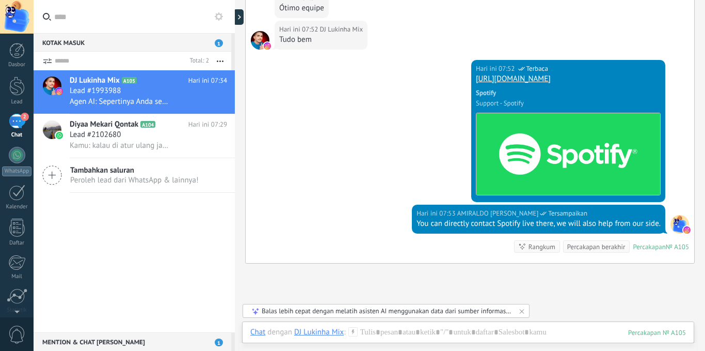
click at [551, 84] on link "https://artists.spotify.com/contact" at bounding box center [513, 79] width 75 height 10
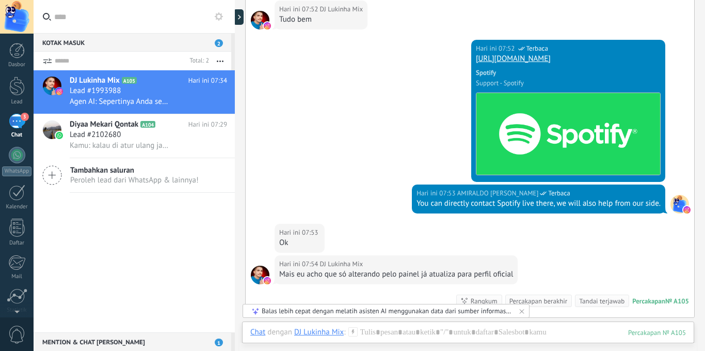
scroll to position [2201, 0]
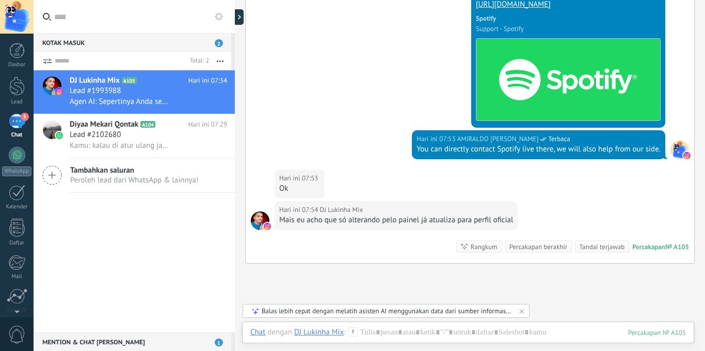
click at [392, 225] on div "Mais eu acho que só alterando pelo painel já atualiza para perfil oficial" at bounding box center [396, 220] width 234 height 10
copy div "Mais eu acho que só alterando pelo painel já atualiza para perfil oficial"
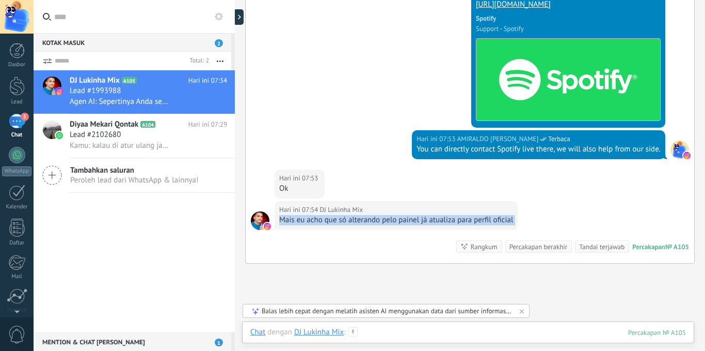
click at [408, 330] on div at bounding box center [468, 342] width 436 height 31
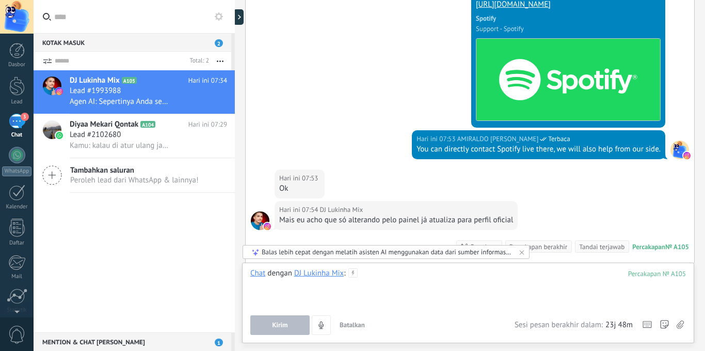
click at [386, 268] on div at bounding box center [468, 287] width 436 height 39
paste div
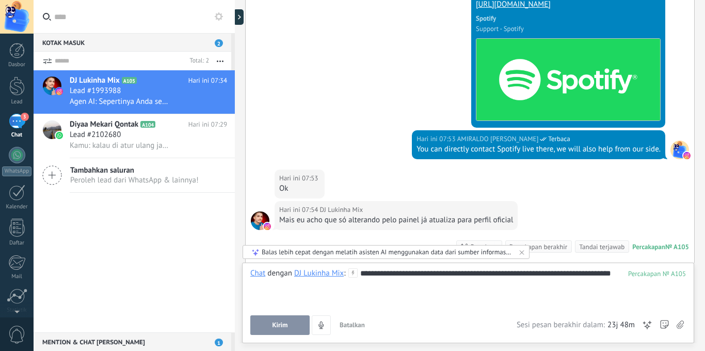
click at [254, 328] on button "Kirim" at bounding box center [279, 325] width 59 height 20
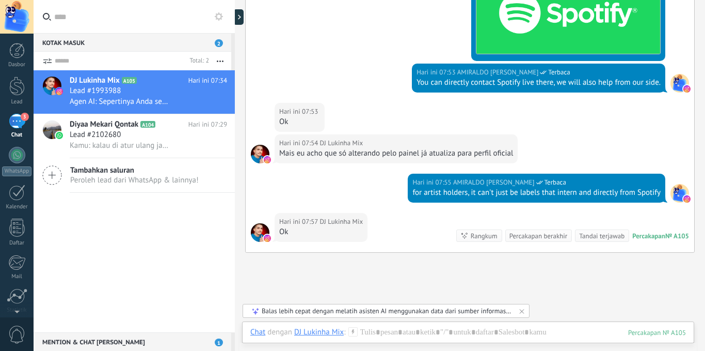
scroll to position [2257, 0]
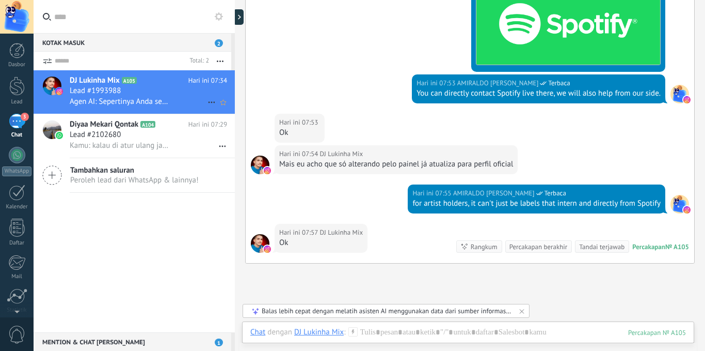
click at [141, 83] on icon at bounding box center [145, 80] width 10 height 10
click at [23, 123] on div "3" at bounding box center [17, 121] width 17 height 15
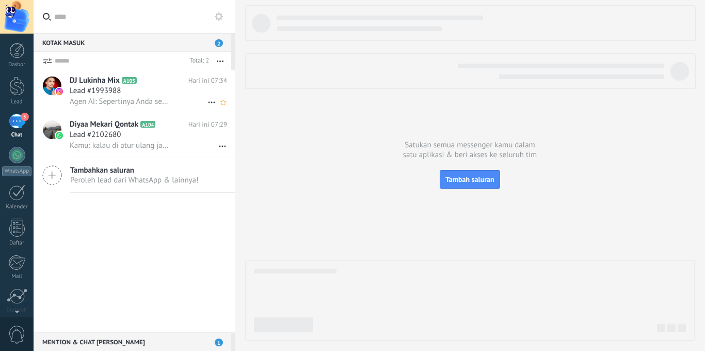
click at [121, 97] on span "Agen AI: Sepertinya Anda sedang mencari informasi tentang lagu "Last Night Funk…" at bounding box center [120, 102] width 101 height 10
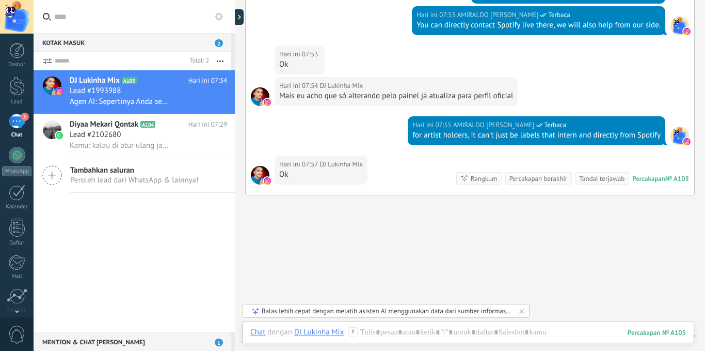
scroll to position [858, 0]
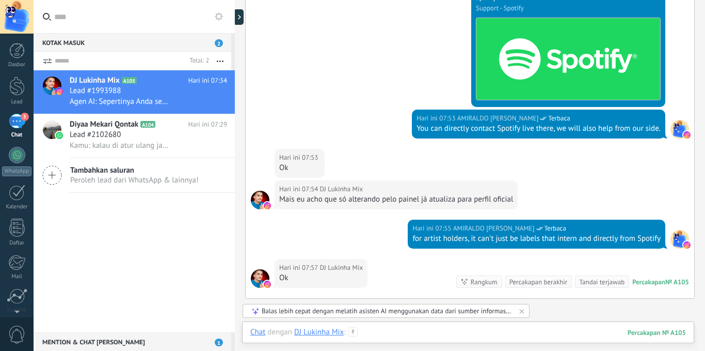
click at [397, 327] on div at bounding box center [468, 342] width 436 height 31
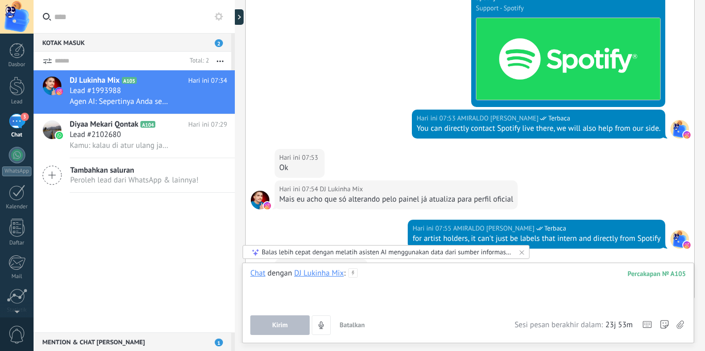
paste div
click at [287, 321] on span "Kirim" at bounding box center [279, 324] width 15 height 7
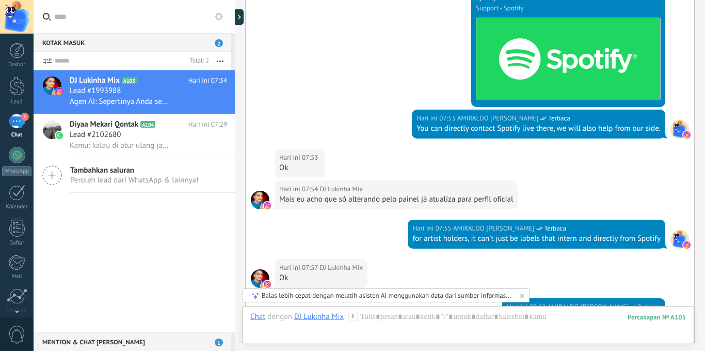
scroll to position [1044, 0]
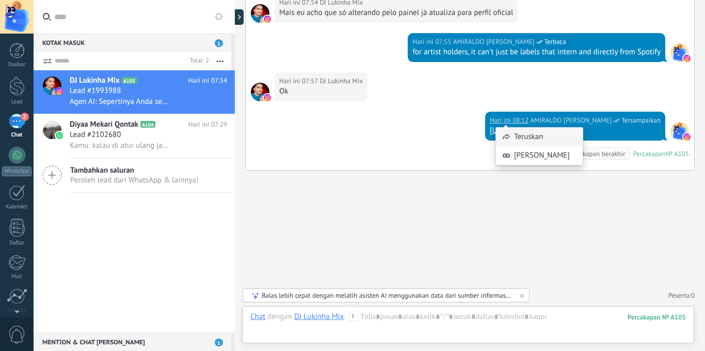
click at [504, 138] on icon at bounding box center [506, 137] width 8 height 8
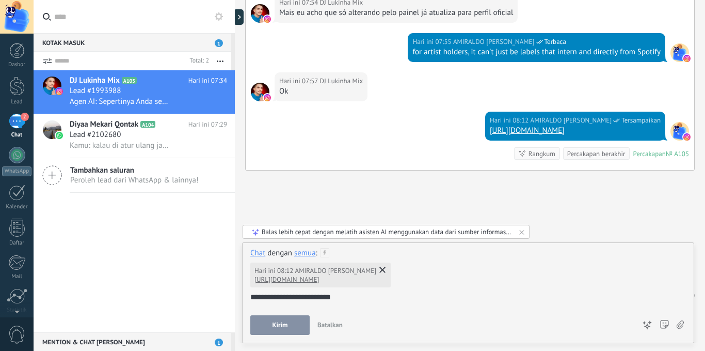
click at [276, 321] on span "Kirim" at bounding box center [279, 324] width 15 height 7
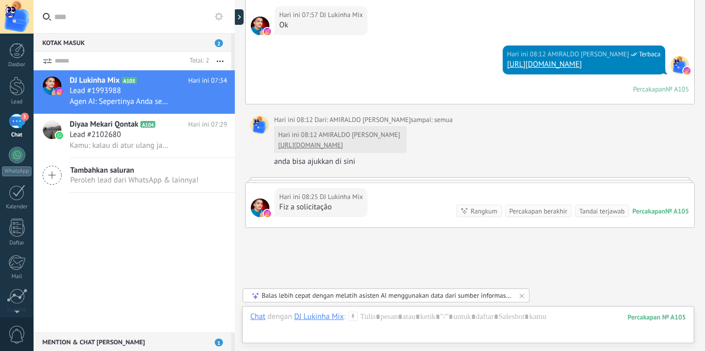
scroll to position [1167, 0]
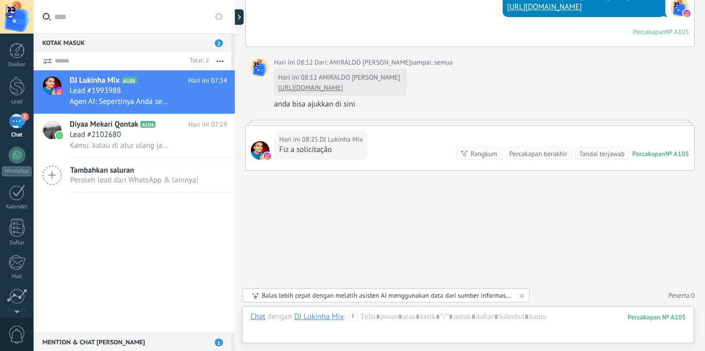
click at [303, 149] on div "Fiz a solicitação" at bounding box center [321, 150] width 84 height 10
copy div "Fiz a solicitação"
click at [382, 320] on div at bounding box center [468, 326] width 436 height 31
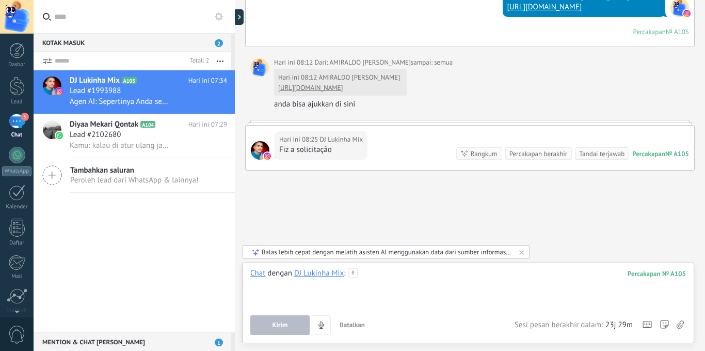
click at [383, 285] on div at bounding box center [468, 287] width 436 height 39
paste div
click at [263, 328] on button "Kirim" at bounding box center [279, 325] width 59 height 20
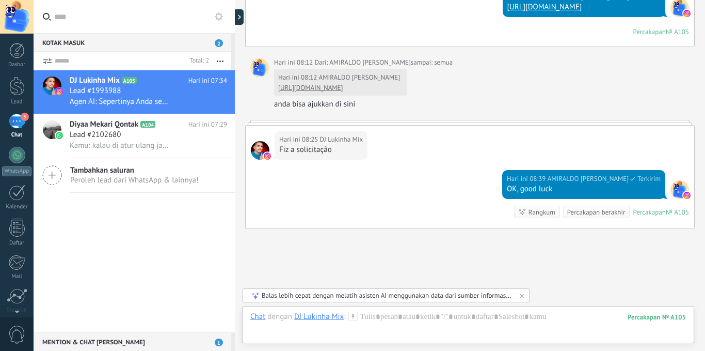
scroll to position [1226, 0]
